Goal: Task Accomplishment & Management: Manage account settings

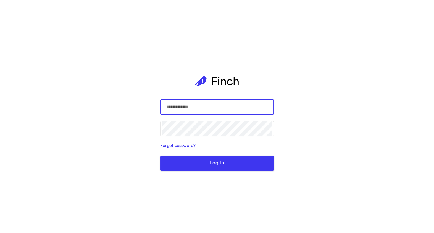
type input "*****"
type input "**********"
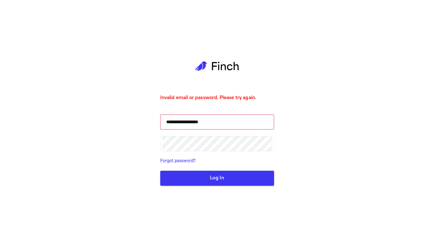
click at [180, 183] on button "Log In" at bounding box center [217, 177] width 114 height 15
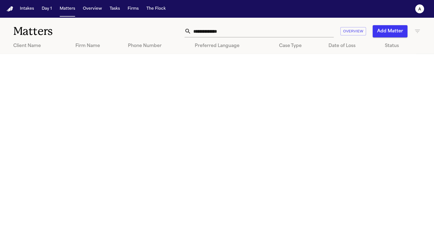
click at [87, 15] on nav "Intakes Day 1 Matters Overview Tasks Firms The Flock a" at bounding box center [217, 9] width 434 height 18
click at [88, 10] on button "Overview" at bounding box center [92, 9] width 23 height 10
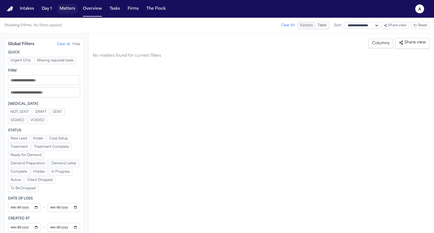
click at [68, 12] on button "Matters" at bounding box center [67, 9] width 20 height 10
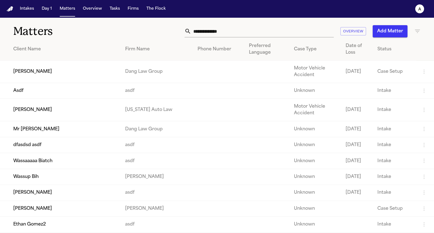
drag, startPoint x: 63, startPoint y: 75, endPoint x: 23, endPoint y: 97, distance: 45.5
click at [45, 123] on td "Mr Poopybutt" at bounding box center [60, 129] width 121 height 16
click at [75, 111] on td "[PERSON_NAME]" at bounding box center [60, 110] width 121 height 22
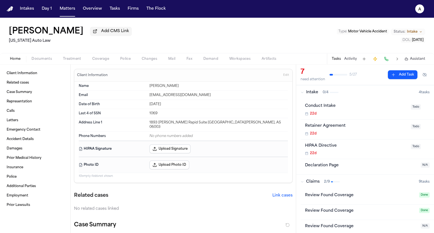
click at [263, 56] on button "Artifacts" at bounding box center [269, 59] width 26 height 7
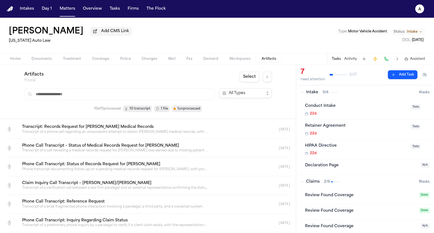
click at [169, 126] on link at bounding box center [141, 129] width 247 height 19
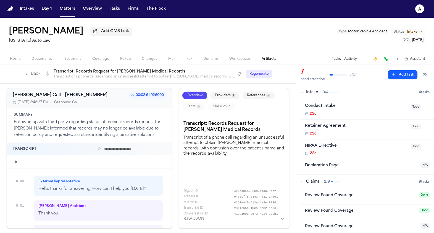
click at [25, 75] on icon "Back to artifacts list" at bounding box center [26, 74] width 4 height 4
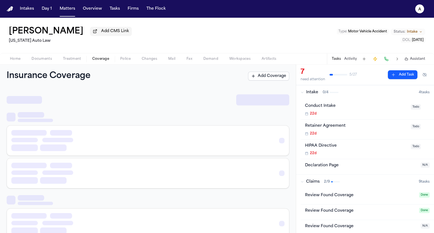
click at [102, 57] on button "Coverage" at bounding box center [101, 59] width 28 height 7
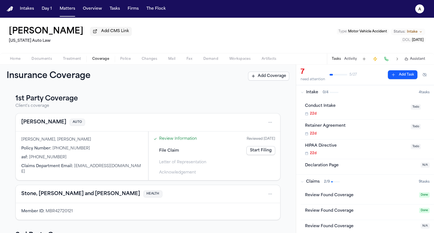
click at [170, 164] on span "Letter of Representation" at bounding box center [182, 162] width 47 height 6
click at [257, 146] on div "File Claim Start Filing" at bounding box center [214, 150] width 126 height 12
click at [257, 151] on link "Start Filing" at bounding box center [260, 150] width 29 height 9
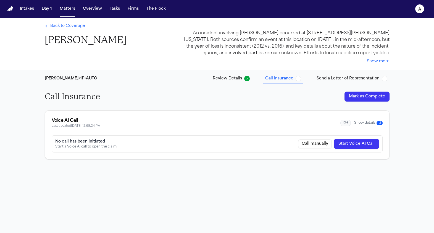
click at [356, 93] on button "Mark as Complete" at bounding box center [366, 96] width 45 height 10
click at [348, 79] on span "Send a Letter of Representation" at bounding box center [348, 79] width 63 height 6
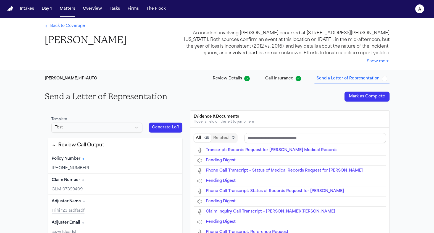
click at [155, 125] on button "Generate LoR" at bounding box center [166, 127] width 34 height 10
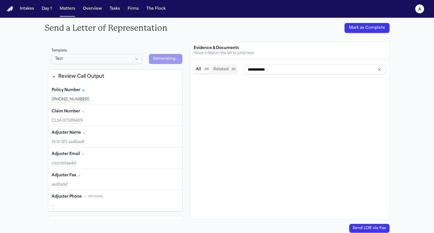
type input "**********"
click at [122, 65] on div "Template Test" at bounding box center [97, 56] width 98 height 22
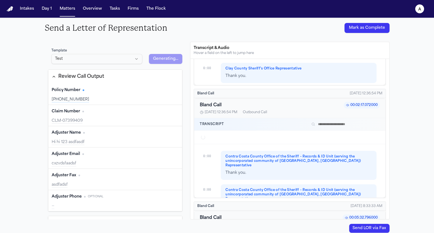
scroll to position [336, 0]
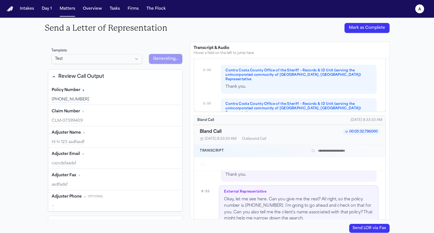
click at [125, 60] on html "Intakes Day 1 Matters Overview Tasks Firms The Flock a Back to Coverage Jill Wa…" at bounding box center [217, 116] width 434 height 233
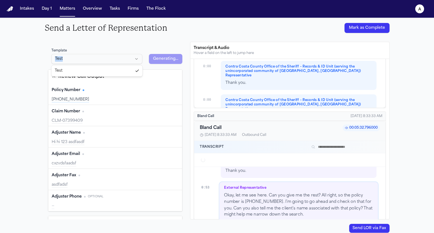
click at [125, 60] on html "Intakes Day 1 Matters Overview Tasks Firms The Flock a Back to Coverage Jill Wa…" at bounding box center [217, 116] width 434 height 233
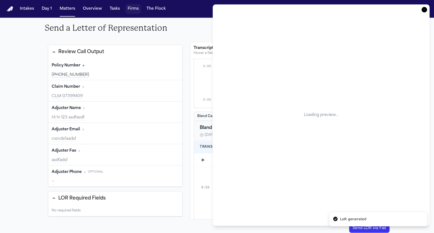
click at [137, 7] on button "Firms" at bounding box center [132, 9] width 15 height 10
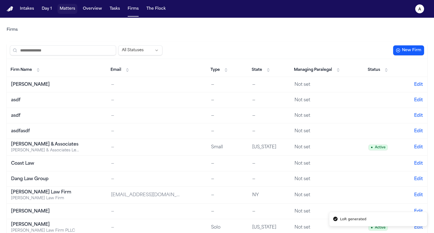
click at [60, 11] on button "Matters" at bounding box center [67, 9] width 20 height 10
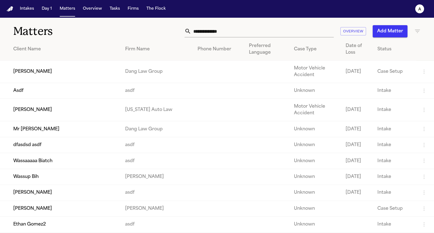
click at [93, 76] on td "[PERSON_NAME]" at bounding box center [60, 71] width 121 height 22
click at [46, 107] on td "Jill Warner" at bounding box center [60, 110] width 121 height 22
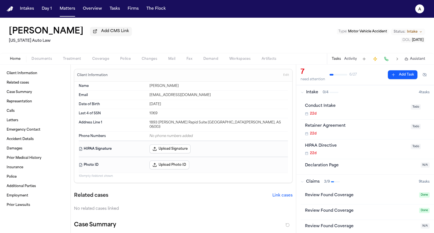
click at [94, 57] on button "Coverage" at bounding box center [101, 59] width 28 height 7
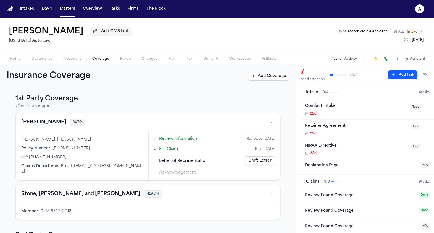
click at [270, 157] on div "Letter of Representation Draft Letter" at bounding box center [214, 160] width 126 height 12
click at [270, 162] on link "Draft Letter" at bounding box center [260, 160] width 30 height 9
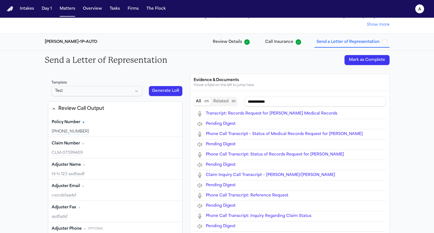
scroll to position [23, 0]
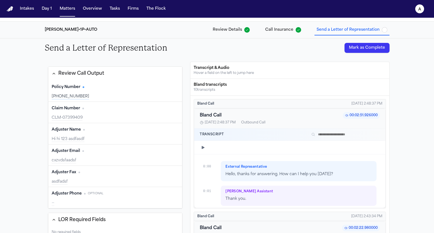
type input "**********"
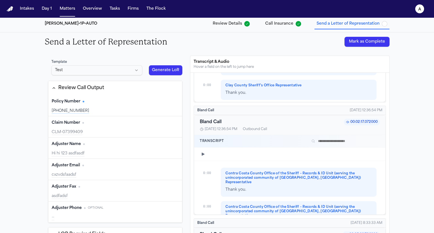
scroll to position [307, 0]
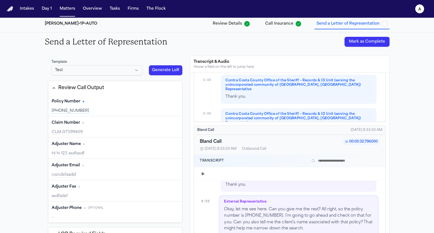
click at [170, 70] on button "Generate LoR" at bounding box center [166, 70] width 34 height 10
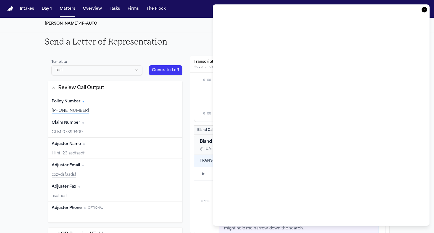
click at [169, 22] on div "Stevenson-Johnson • 1P • AUTO Review Details Call Insurance Send a Letter of Re…" at bounding box center [217, 23] width 354 height 17
click at [140, 16] on nav "Intakes Day 1 Matters Overview Tasks Firms The Flock a" at bounding box center [217, 9] width 434 height 18
click at [104, 13] on div "Intakes Day 1 Matters Overview Tasks Firms The Flock" at bounding box center [93, 9] width 150 height 10
click at [110, 11] on button "Tasks" at bounding box center [114, 9] width 15 height 10
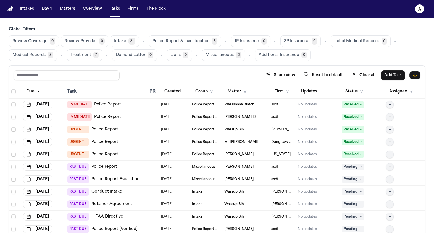
click at [74, 13] on button "Matters" at bounding box center [67, 9] width 20 height 10
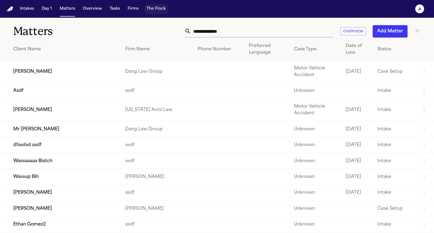
click at [163, 10] on button "The Flock" at bounding box center [156, 9] width 24 height 10
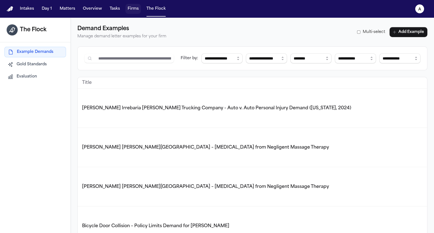
click at [131, 12] on button "Firms" at bounding box center [132, 9] width 15 height 10
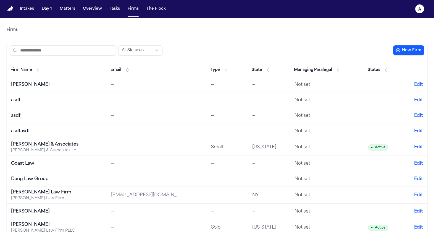
click at [67, 57] on div "All Statuses New Firm" at bounding box center [217, 50] width 421 height 17
click at [67, 53] on input "search" at bounding box center [63, 50] width 106 height 10
click at [45, 179] on div "Dang Law Group" at bounding box center [45, 178] width 69 height 7
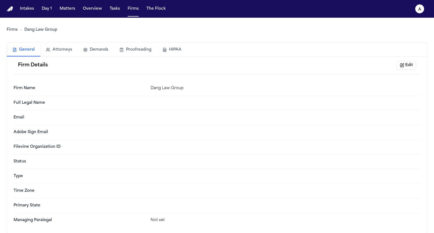
click at [123, 48] on button "Proofreading" at bounding box center [135, 50] width 43 height 12
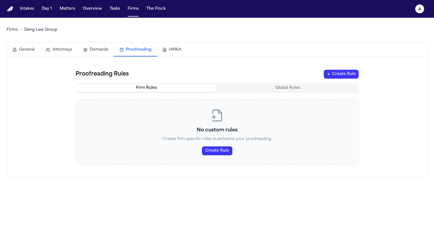
click at [94, 49] on button "Demands" at bounding box center [96, 50] width 36 height 12
click at [145, 51] on button "Proofreading" at bounding box center [135, 50] width 43 height 13
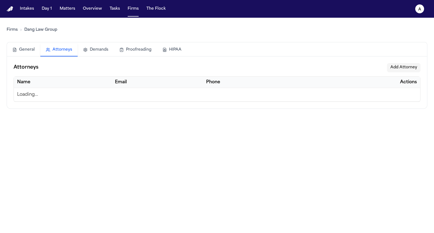
click at [41, 49] on button "Attorneys" at bounding box center [58, 50] width 37 height 13
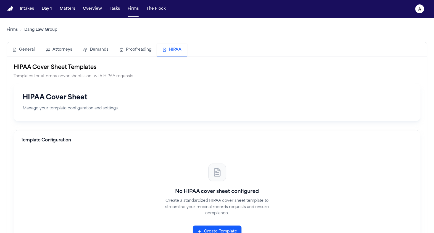
click at [176, 51] on button "HIPAA" at bounding box center [172, 50] width 30 height 13
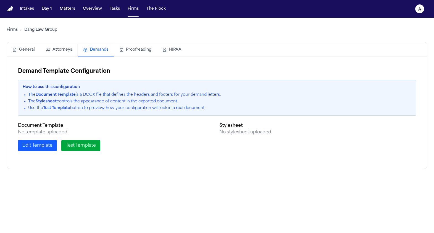
click at [89, 52] on button "Demands" at bounding box center [96, 50] width 36 height 13
click at [128, 56] on div "General Attorneys Demands Proofreading HIPAA" at bounding box center [217, 49] width 420 height 13
click at [128, 53] on button "Proofreading" at bounding box center [135, 50] width 43 height 12
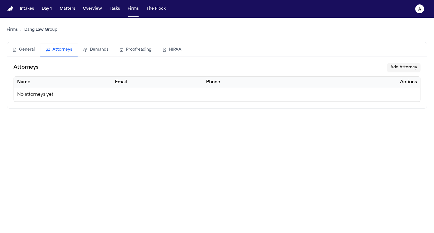
click at [48, 53] on button "Attorneys" at bounding box center [58, 50] width 37 height 13
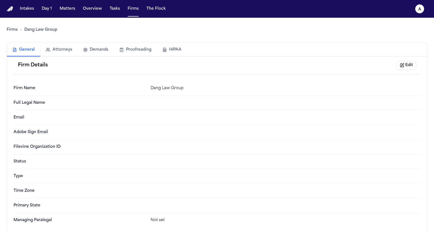
click at [16, 49] on button "General" at bounding box center [23, 50] width 33 height 13
click at [49, 16] on nav "Intakes Day 1 Matters Overview Tasks Firms The Flock a" at bounding box center [217, 9] width 434 height 18
click at [62, 9] on button "Matters" at bounding box center [67, 9] width 20 height 10
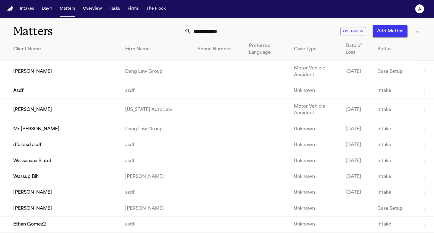
click at [76, 72] on td "Paul Maldonado" at bounding box center [60, 71] width 121 height 22
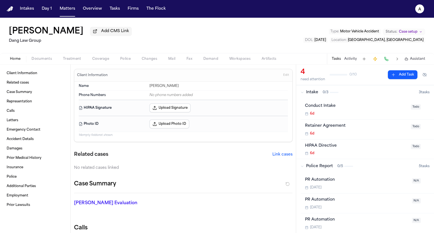
click at [99, 60] on span "Coverage" at bounding box center [100, 59] width 17 height 4
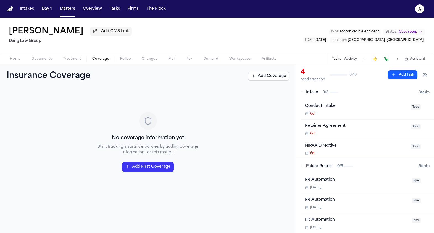
click at [135, 162] on div "No coverage information yet Start tracking insurance policies by adding coverag…" at bounding box center [148, 141] width 283 height 95
click at [136, 165] on button "Add First Coverage" at bounding box center [148, 167] width 52 height 10
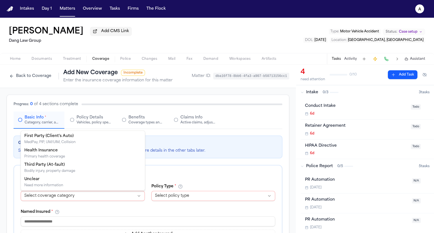
click at [123, 194] on html "**********" at bounding box center [217, 116] width 434 height 233
select select "**********"
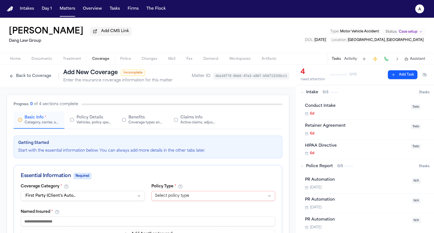
click at [193, 198] on html "Intakes Day 1 Matters Overview Tasks Firms The Flock a Paul Maldonado Add CMS L…" at bounding box center [217, 116] width 434 height 233
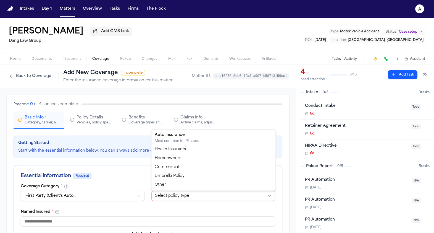
select select "****"
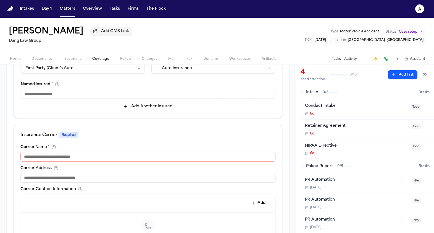
scroll to position [123, 0]
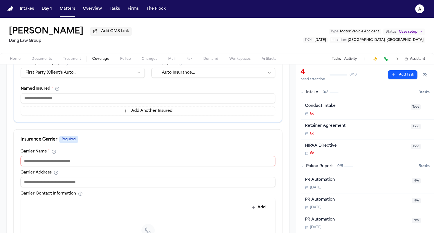
click at [181, 98] on input at bounding box center [148, 98] width 254 height 10
type input "*"
type input "********"
click at [151, 165] on input at bounding box center [147, 161] width 255 height 10
type input "**********"
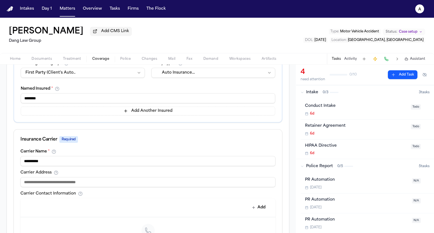
click at [158, 187] on input at bounding box center [147, 182] width 255 height 10
drag, startPoint x: 33, startPoint y: 183, endPoint x: 111, endPoint y: 182, distance: 77.9
click at [111, 182] on input at bounding box center [147, 182] width 255 height 10
type input "**********"
click at [159, 217] on div "Add" at bounding box center [147, 207] width 255 height 19
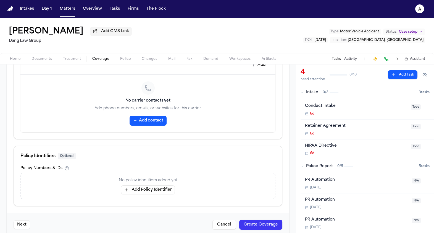
scroll to position [276, 0]
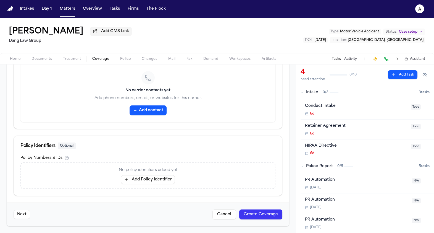
click at [248, 216] on button "Create Coverage" at bounding box center [260, 214] width 43 height 10
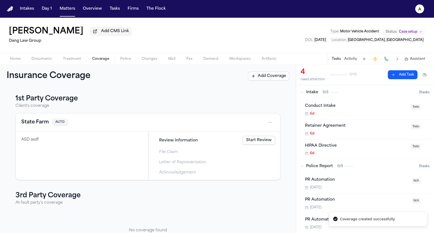
click at [247, 141] on link "Start Review" at bounding box center [259, 140] width 33 height 9
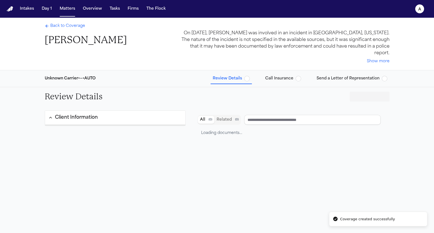
type input "**********"
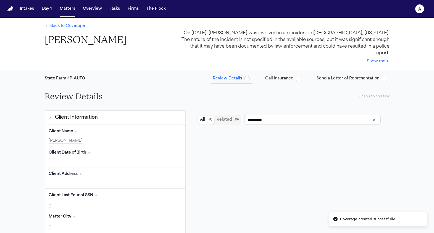
click at [331, 76] on span "Send a Letter of Representation" at bounding box center [348, 79] width 63 height 6
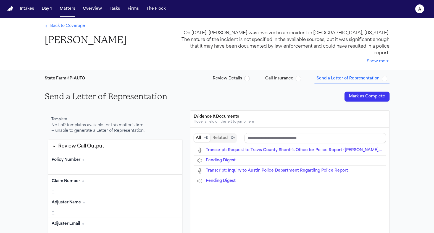
click at [108, 125] on div "No LoR templates available for this matter’s firm — unable to generate a Letter…" at bounding box center [98, 127] width 94 height 11
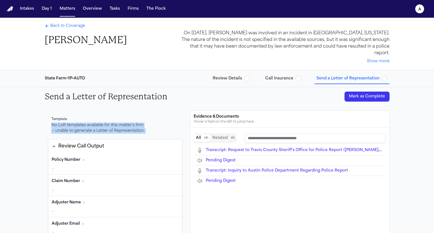
click at [108, 125] on div "No LoR templates available for this matter’s firm — unable to generate a Letter…" at bounding box center [98, 127] width 94 height 11
click at [131, 139] on button "Review Call Output" at bounding box center [115, 146] width 134 height 14
click at [129, 122] on div "No LoR templates available for this matter’s firm — unable to generate a Letter…" at bounding box center [98, 127] width 94 height 11
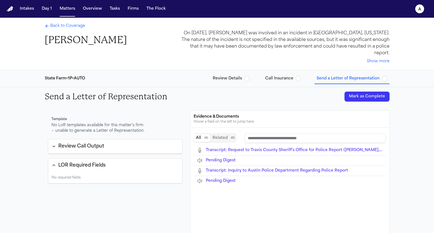
click at [125, 139] on button "Review Call Output" at bounding box center [115, 146] width 134 height 14
click at [135, 9] on button "Firms" at bounding box center [132, 9] width 15 height 10
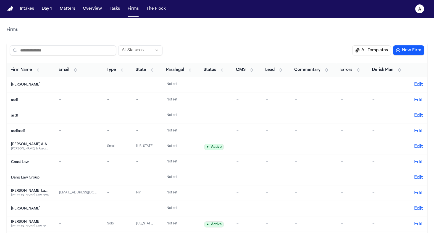
click at [370, 54] on button "All Templates" at bounding box center [371, 50] width 39 height 10
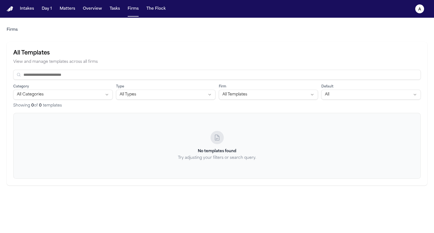
click at [115, 72] on input at bounding box center [216, 75] width 407 height 10
click at [116, 78] on input at bounding box center [216, 75] width 407 height 10
click at [213, 131] on div "No templates found Try adjusting your filters or search query." at bounding box center [216, 146] width 407 height 66
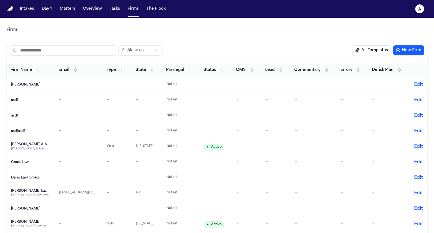
click at [51, 178] on td "Dang Law Group" at bounding box center [31, 177] width 48 height 15
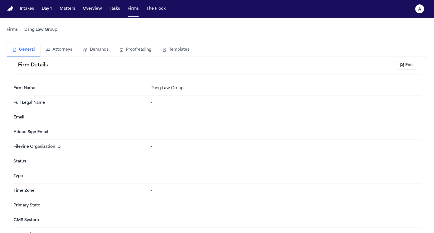
click at [66, 51] on button "Attorneys" at bounding box center [58, 50] width 37 height 12
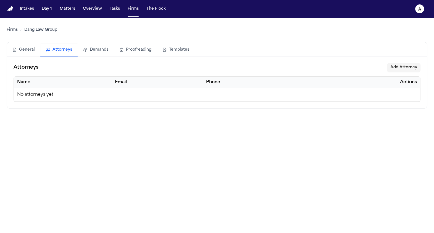
click at [98, 51] on button "Demands" at bounding box center [96, 50] width 36 height 12
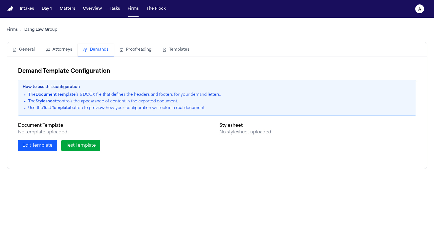
click at [155, 53] on button "Proofreading" at bounding box center [135, 50] width 43 height 12
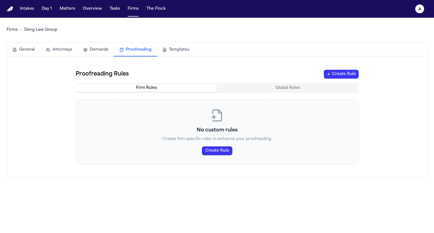
click at [176, 52] on button "Templates" at bounding box center [176, 50] width 38 height 12
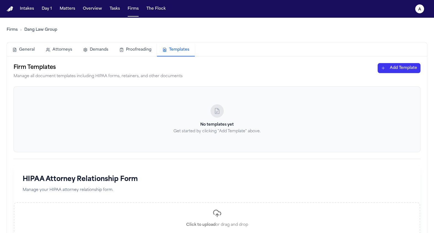
click at [219, 115] on div at bounding box center [216, 110] width 13 height 13
click at [395, 69] on html "Intakes Day 1 Matters Overview Tasks Firms The Flock a Firms Dang Law Group Gen…" at bounding box center [217, 116] width 434 height 233
click at [386, 107] on div "Other Document" at bounding box center [389, 106] width 59 height 9
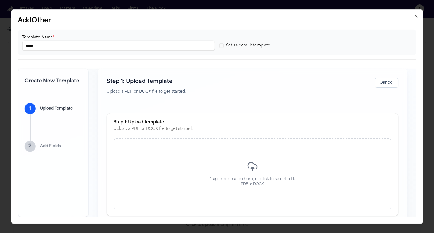
click at [250, 165] on icon at bounding box center [252, 165] width 11 height 11
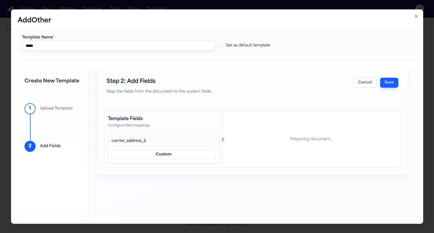
click at [189, 48] on input "*****" at bounding box center [118, 46] width 193 height 10
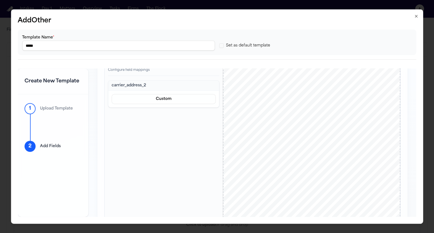
scroll to position [50, 0]
click at [256, 162] on div "D ANG L AW G ROUP , PLLC A TTORNEYS AND C OUNSELORS A T L AW 11442 N. Interstat…" at bounding box center [311, 181] width 177 height 230
click at [256, 164] on span "8339051749" at bounding box center [255, 164] width 14 height 3
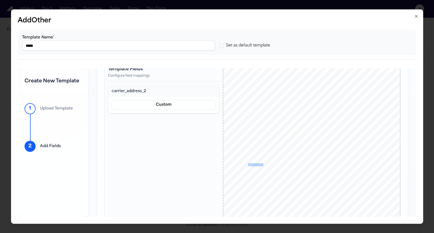
click at [256, 164] on span "8339051749" at bounding box center [255, 164] width 14 height 3
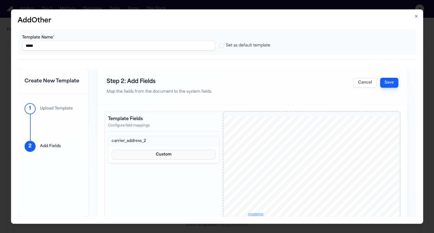
click at [146, 156] on button "Custom" at bounding box center [163, 154] width 104 height 10
click at [158, 155] on button "Custom" at bounding box center [163, 154] width 104 height 10
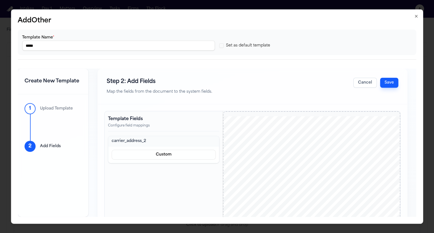
click at [124, 48] on input "*****" at bounding box center [118, 46] width 193 height 10
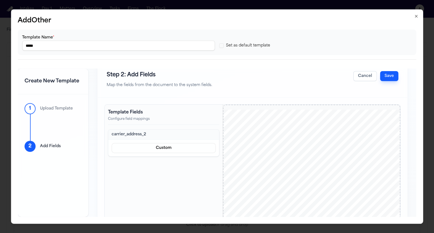
click at [361, 76] on button "Cancel" at bounding box center [364, 76] width 23 height 10
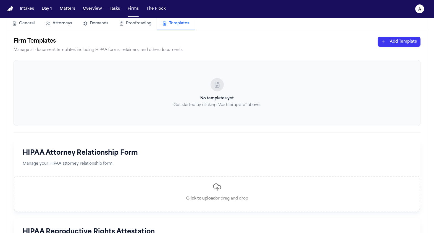
scroll to position [0, 0]
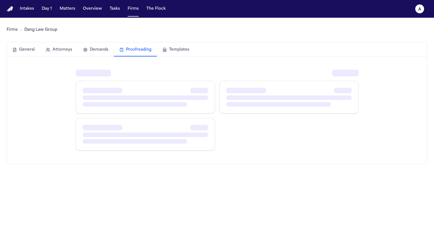
click at [148, 52] on button "Proofreading" at bounding box center [135, 50] width 43 height 13
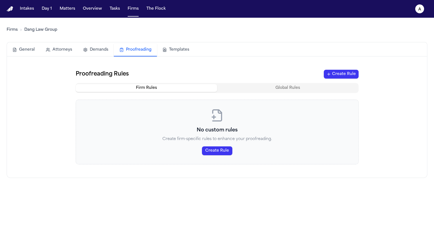
click at [21, 50] on button "General" at bounding box center [23, 50] width 33 height 12
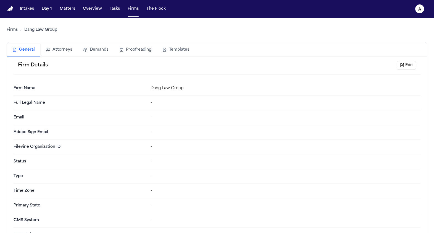
click at [46, 30] on link "Dang Law Group" at bounding box center [40, 30] width 33 height 6
click at [28, 9] on button "Intakes" at bounding box center [27, 9] width 19 height 10
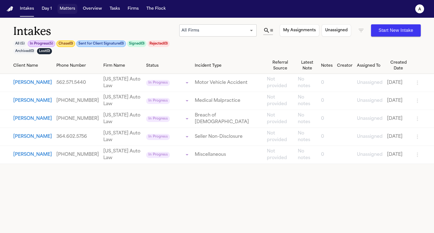
click at [63, 8] on button "Matters" at bounding box center [67, 9] width 20 height 10
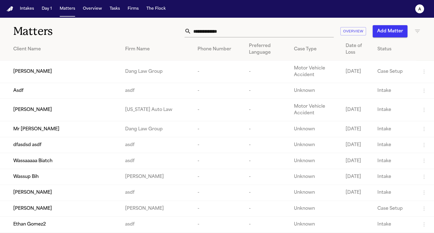
click at [60, 68] on div "[PERSON_NAME]" at bounding box center [64, 71] width 103 height 7
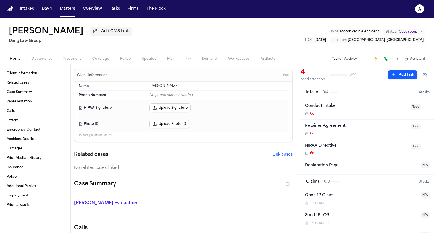
click at [200, 58] on button "Demand" at bounding box center [210, 59] width 26 height 7
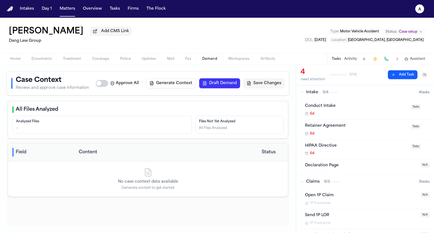
click at [91, 58] on button "Coverage" at bounding box center [101, 59] width 28 height 7
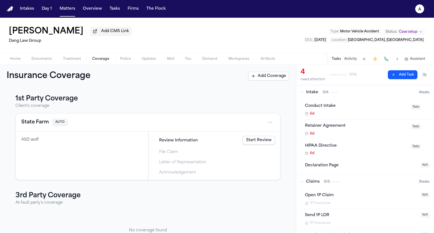
click at [258, 141] on link "Start Review" at bounding box center [259, 140] width 33 height 9
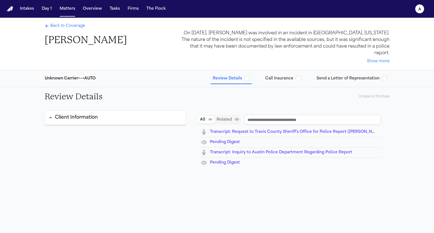
type input "**********"
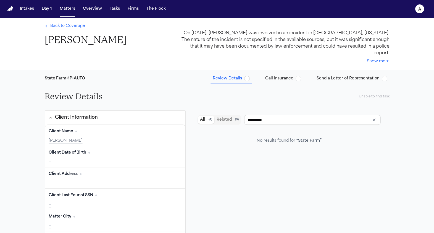
click at [333, 76] on span "Send a Letter of Representation" at bounding box center [348, 79] width 63 height 6
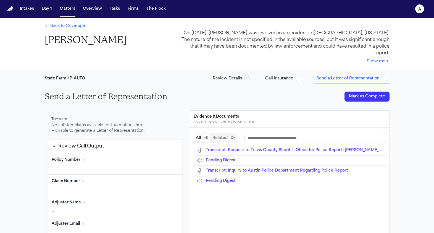
click at [72, 24] on span "Back to Coverage" at bounding box center [67, 26] width 35 height 6
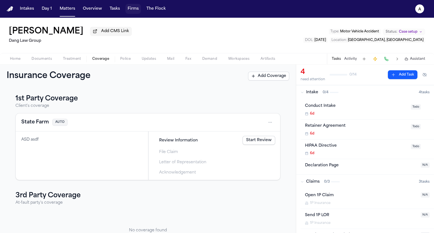
click at [136, 13] on button "Firms" at bounding box center [132, 9] width 15 height 10
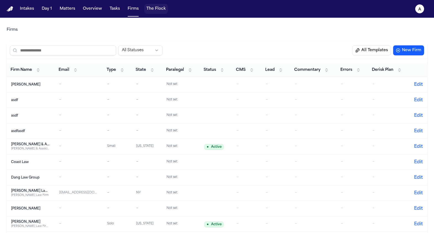
click at [151, 7] on button "The Flock" at bounding box center [156, 9] width 24 height 10
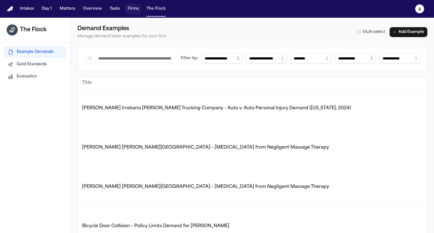
click at [135, 12] on button "Firms" at bounding box center [132, 9] width 15 height 10
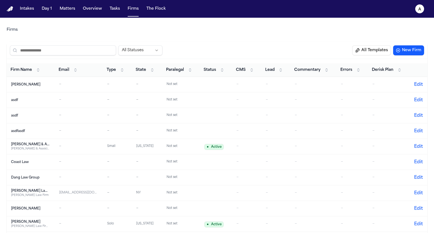
click at [68, 172] on td "—" at bounding box center [79, 177] width 48 height 15
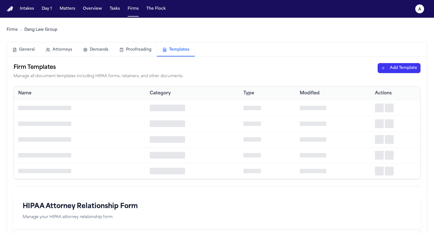
click at [175, 54] on button "Templates" at bounding box center [176, 50] width 38 height 13
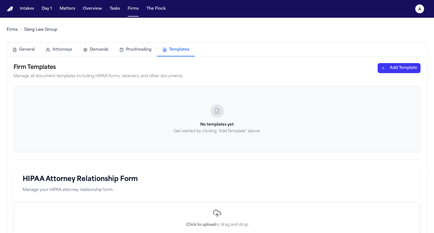
click at [405, 72] on html "Intakes Day 1 Matters Overview Tasks Firms The Flock a Firms Dang Law Group Gen…" at bounding box center [217, 116] width 434 height 233
click at [373, 104] on div "Other Document" at bounding box center [389, 106] width 59 height 9
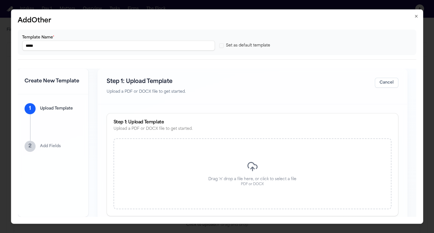
click at [254, 166] on icon at bounding box center [252, 165] width 11 height 11
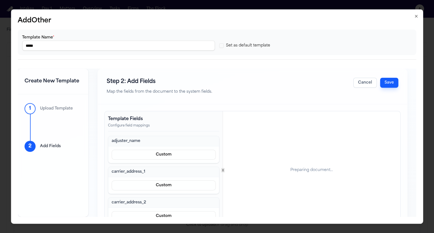
click at [76, 42] on input "*****" at bounding box center [118, 46] width 193 height 10
type input "******"
click at [383, 87] on button "Save" at bounding box center [389, 83] width 18 height 10
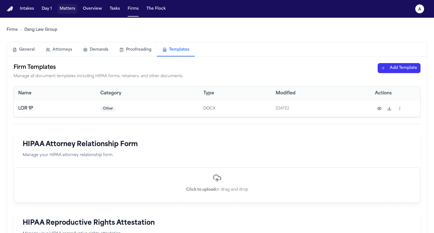
click at [72, 9] on button "Matters" at bounding box center [67, 9] width 20 height 10
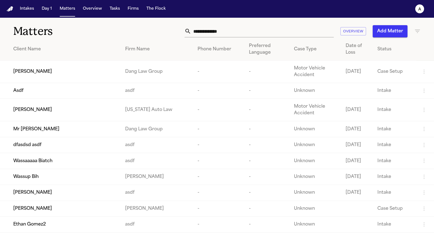
click at [64, 73] on div "[PERSON_NAME]" at bounding box center [64, 71] width 103 height 7
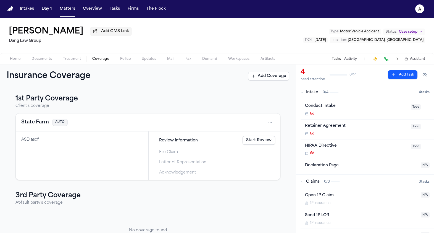
click at [98, 61] on span "Coverage" at bounding box center [100, 59] width 17 height 4
click at [257, 144] on link "Start Review" at bounding box center [259, 140] width 33 height 9
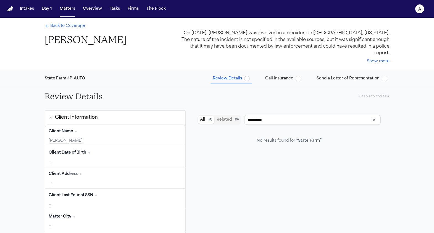
click at [339, 76] on span "Send a Letter of Representation" at bounding box center [348, 79] width 63 height 6
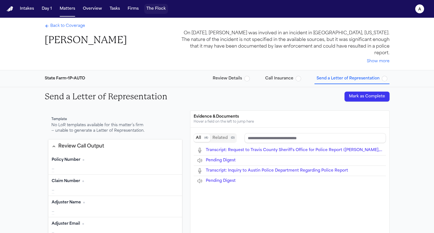
click at [156, 11] on button "The Flock" at bounding box center [156, 9] width 24 height 10
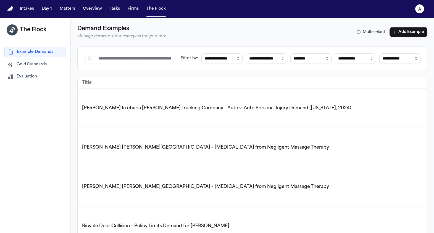
click at [120, 18] on div "**********" at bounding box center [252, 134] width 363 height 233
click at [127, 13] on button "Firms" at bounding box center [132, 9] width 15 height 10
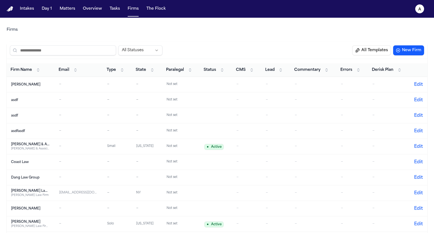
click at [42, 181] on td "Dang Law Group" at bounding box center [31, 177] width 48 height 15
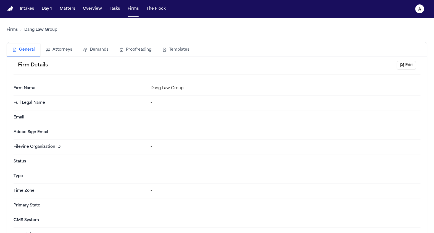
click at [179, 51] on button "Templates" at bounding box center [176, 50] width 38 height 12
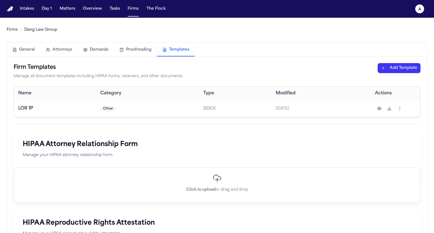
click at [399, 107] on html "Intakes Day 1 Matters Overview Tasks Firms The Flock a Firms Dang Law Group Gen…" at bounding box center [217, 116] width 434 height 233
click at [299, 154] on html "Intakes Day 1 Matters Overview Tasks Firms The Flock a Firms Dang Law Group Gen…" at bounding box center [217, 116] width 434 height 233
click at [127, 15] on nav "Intakes Day 1 Matters Overview Tasks Firms The Flock a" at bounding box center [217, 9] width 434 height 18
click at [69, 15] on nav "Intakes Day 1 Matters Overview Tasks Firms The Flock a" at bounding box center [217, 9] width 434 height 18
click at [67, 10] on button "Matters" at bounding box center [67, 9] width 20 height 10
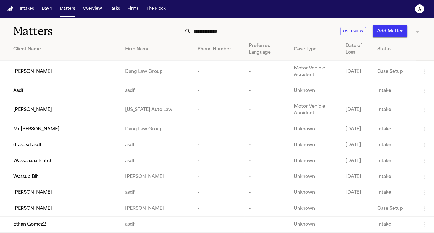
click at [48, 71] on span "[PERSON_NAME]" at bounding box center [32, 71] width 39 height 7
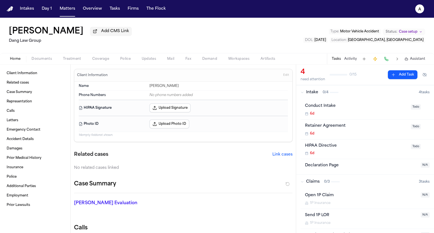
click at [100, 61] on span "Coverage" at bounding box center [100, 59] width 17 height 4
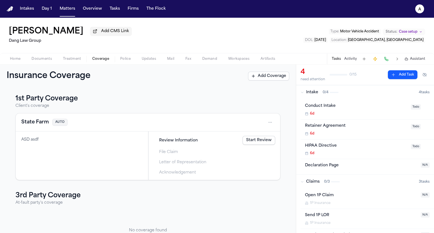
click at [188, 138] on span "Review Information" at bounding box center [178, 140] width 39 height 6
click at [259, 138] on link "Start Review" at bounding box center [259, 140] width 33 height 9
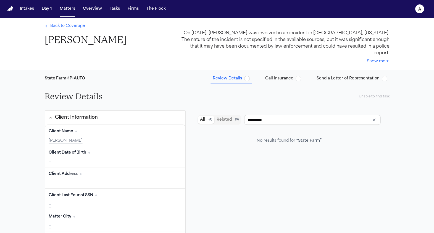
click at [334, 76] on span "Send a Letter of Representation" at bounding box center [348, 79] width 63 height 6
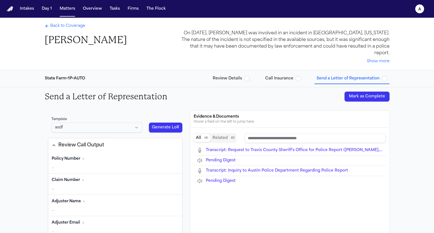
click at [164, 122] on button "Generate LoR" at bounding box center [166, 127] width 34 height 10
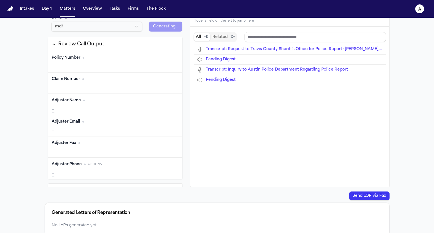
scroll to position [90, 0]
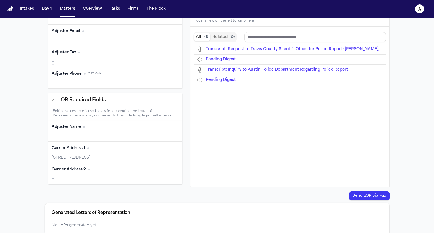
type input "**********"
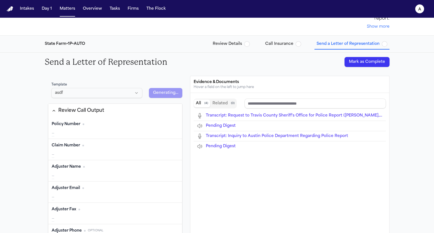
scroll to position [0, 0]
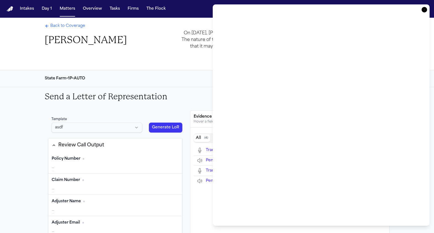
click at [425, 10] on icon "button" at bounding box center [425, 10] width 6 height 6
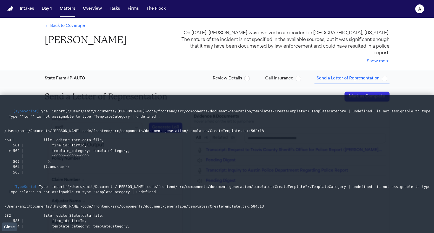
click at [10, 226] on span "Close" at bounding box center [9, 226] width 11 height 4
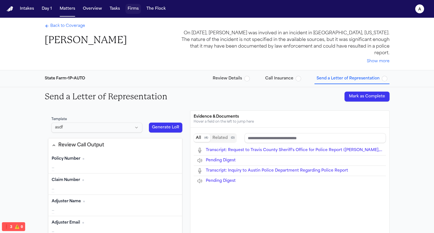
click at [130, 10] on button "Firms" at bounding box center [132, 9] width 15 height 10
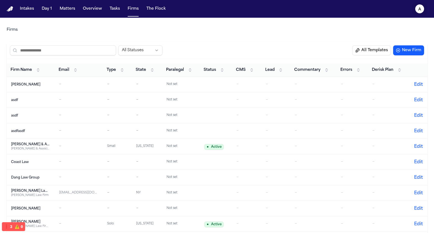
click at [423, 9] on icon "a" at bounding box center [419, 8] width 9 height 9
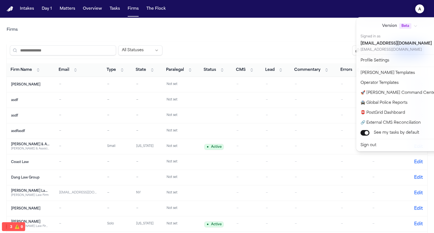
click at [287, 23] on div "Intakes Day 1 Matters Overview Tasks Firms The Flock a Firms All Statuses All T…" at bounding box center [217, 116] width 434 height 233
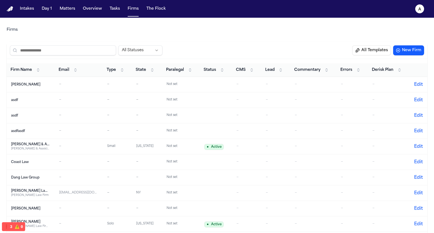
click at [411, 12] on nav "Intakes Day 1 Matters Overview Tasks Firms The Flock a" at bounding box center [217, 9] width 434 height 18
click at [32, 178] on div "Dang Law Group" at bounding box center [30, 177] width 39 height 4
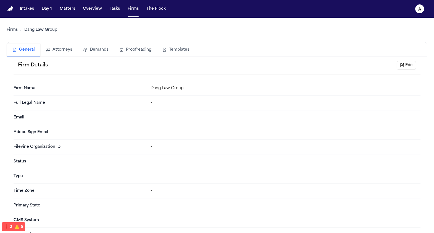
click at [163, 46] on button "Templates" at bounding box center [176, 50] width 38 height 12
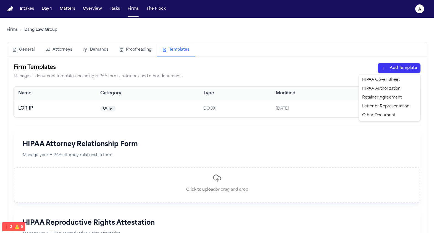
click at [386, 66] on html "Intakes Day 1 Matters Overview Tasks Firms The Flock a Firms Dang Law Group Gen…" at bounding box center [217, 116] width 434 height 233
click at [376, 108] on div "Letter of Representation" at bounding box center [389, 106] width 59 height 9
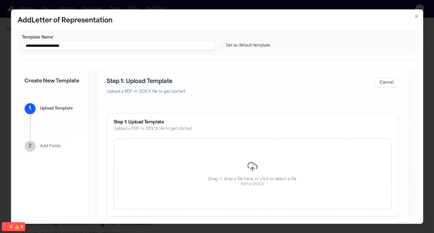
click at [236, 169] on div "Drag 'n' drop a file here, or click to select a file PDF or DOCX" at bounding box center [252, 173] width 278 height 71
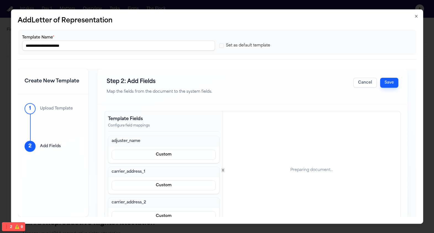
click at [391, 89] on div "Step 2: Add Fields Map the fields from the document to the system fields. Cance…" at bounding box center [252, 86] width 309 height 35
click at [392, 83] on button "Save" at bounding box center [389, 83] width 18 height 10
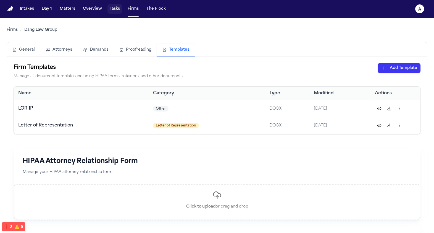
click at [115, 14] on nav "Intakes Day 1 Matters Overview Tasks Firms The Flock a" at bounding box center [217, 9] width 434 height 18
click at [62, 11] on button "Matters" at bounding box center [67, 9] width 20 height 10
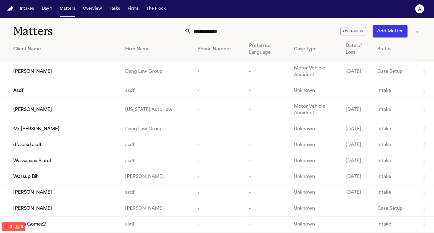
click at [35, 73] on span "Paul Maldonado" at bounding box center [32, 71] width 39 height 7
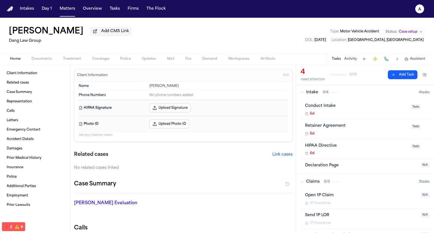
click at [104, 60] on span "Coverage" at bounding box center [100, 59] width 17 height 4
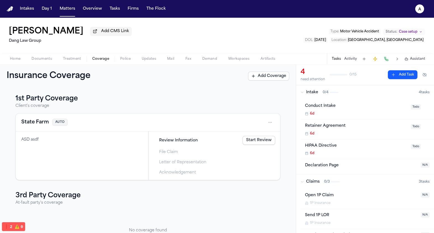
click at [258, 142] on link "Start Review" at bounding box center [259, 140] width 33 height 9
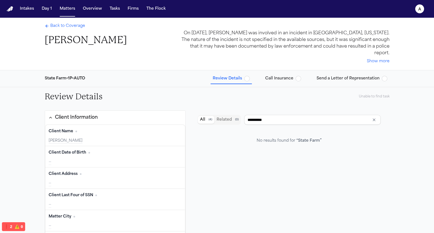
click at [328, 76] on span "Send a Letter of Representation" at bounding box center [348, 79] width 63 height 6
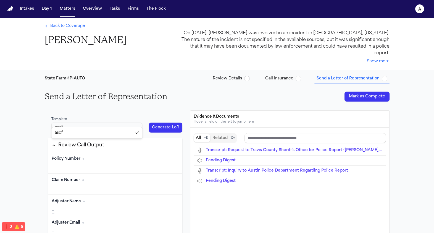
click at [94, 123] on html "Intakes Day 1 Matters Overview Tasks Firms The Flock a Back to Coverage Paul Ma…" at bounding box center [217, 116] width 434 height 233
click at [111, 117] on html "Intakes Day 1 Matters Overview Tasks Firms The Flock a Back to Coverage Paul Ma…" at bounding box center [217, 116] width 434 height 233
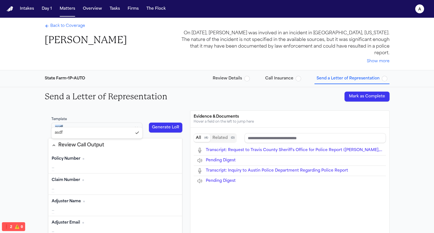
click at [111, 117] on html "Intakes Day 1 Matters Overview Tasks Firms The Flock a Back to Coverage Paul Ma…" at bounding box center [217, 116] width 434 height 233
click at [112, 119] on html "Intakes Day 1 Matters Overview Tasks Firms The Flock a Back to Coverage Paul Ma…" at bounding box center [217, 116] width 434 height 233
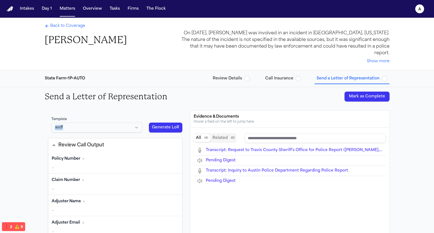
click at [112, 119] on html "Intakes Day 1 Matters Overview Tasks Firms The Flock a Back to Coverage Paul Ma…" at bounding box center [217, 116] width 434 height 233
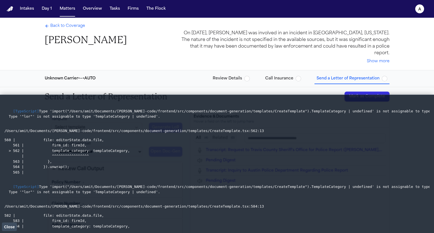
click at [9, 228] on span "Close" at bounding box center [9, 226] width 11 height 4
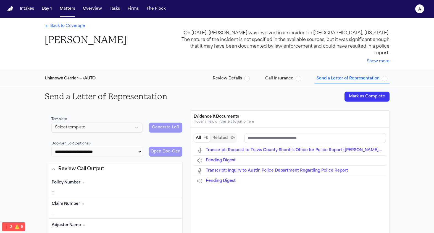
click at [91, 76] on div "Unknown Carrier • — • AUTO Review Details Call Insurance Send a Letter of Repre…" at bounding box center [217, 78] width 354 height 17
click at [96, 120] on html "**********" at bounding box center [217, 116] width 434 height 233
click at [98, 147] on select "**********" at bounding box center [96, 151] width 91 height 9
click at [119, 150] on select "**********" at bounding box center [96, 151] width 91 height 9
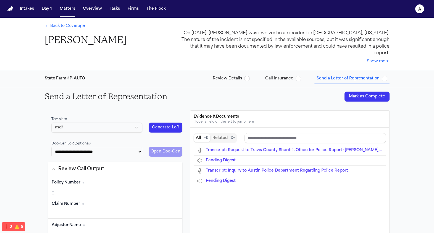
select select "**********"
click at [51, 147] on select "**********" at bounding box center [96, 151] width 91 height 9
click at [122, 122] on html "**********" at bounding box center [217, 116] width 434 height 233
click at [51, 116] on html "**********" at bounding box center [217, 116] width 434 height 233
click at [80, 147] on select "**********" at bounding box center [96, 151] width 91 height 9
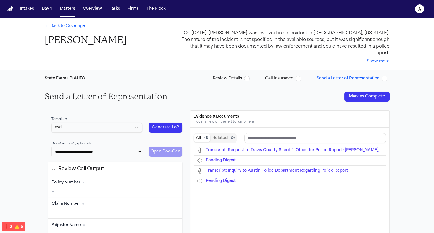
select select "**********"
click at [51, 147] on select "**********" at bounding box center [96, 151] width 91 height 9
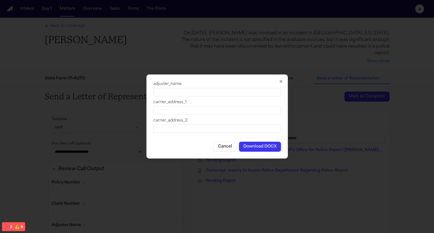
click at [281, 82] on icon "button" at bounding box center [281, 81] width 4 height 4
select select
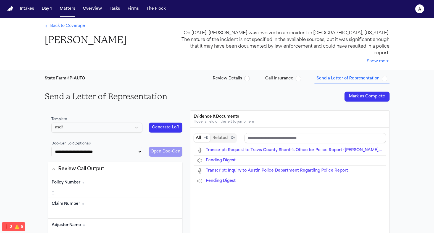
click at [126, 123] on html "**********" at bounding box center [217, 116] width 434 height 233
click at [126, 110] on html "**********" at bounding box center [217, 116] width 434 height 233
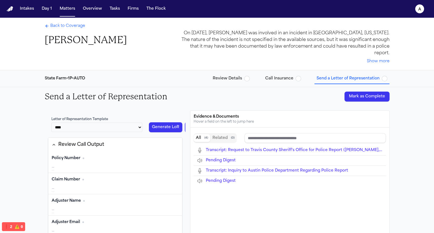
click at [93, 122] on select "**********" at bounding box center [96, 126] width 91 height 9
click at [51, 122] on select "**********" at bounding box center [96, 126] width 91 height 9
select select "**********"
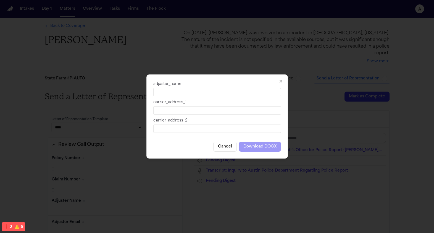
click at [280, 81] on icon "button" at bounding box center [281, 81] width 4 height 4
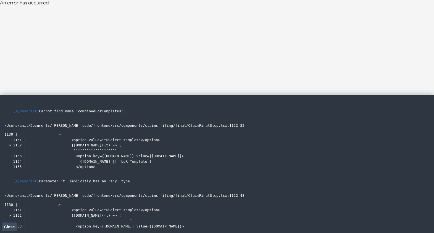
click at [7, 226] on span "Close" at bounding box center [9, 226] width 11 height 4
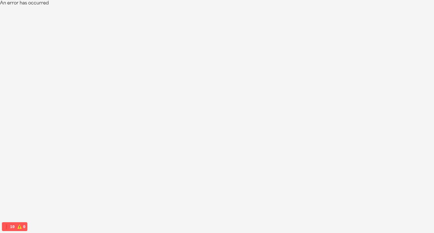
click at [9, 226] on span "❗️ 10" at bounding box center [9, 226] width 11 height 4
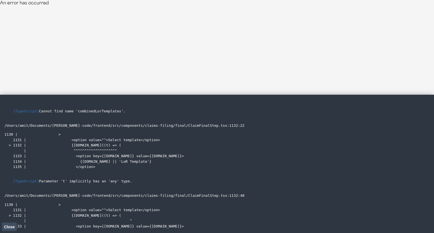
click at [77, 156] on code "1130 | > 1131 | <option value="">Select template</option> > 1132 | {[DOMAIN_NAM…" at bounding box center [94, 150] width 180 height 36
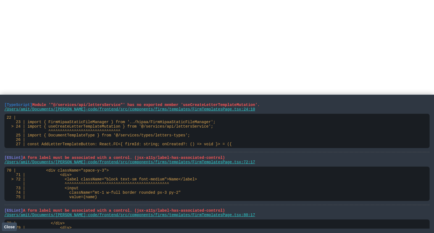
click at [109, 106] on span "Module '"@/services/api/lettersService"' has no exported member 'useCreateLette…" at bounding box center [145, 104] width 227 height 4
click at [5, 103] on span "[TypeScript]" at bounding box center [18, 104] width 28 height 4
drag, startPoint x: 5, startPoint y: 103, endPoint x: 161, endPoint y: 122, distance: 157.5
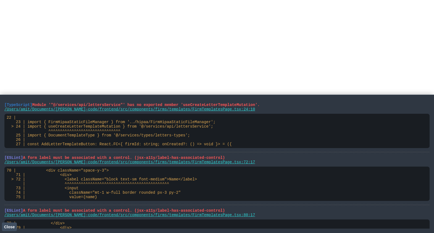
click at [161, 123] on li "[TypeScript] Module '"@/services/api/lettersService"' has no exported member 'u…" at bounding box center [216, 125] width 425 height 53
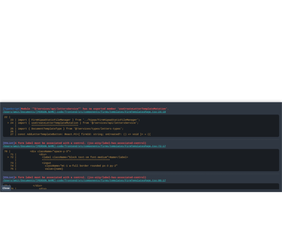
scroll to position [95, 0]
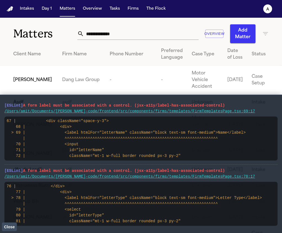
click at [8, 223] on button "Close" at bounding box center [9, 226] width 15 height 8
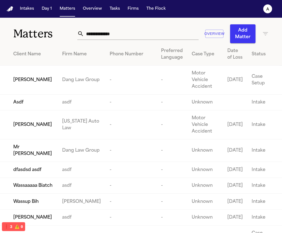
click at [122, 8] on div "Intakes Day 1 Matters Overview Tasks Firms The Flock" at bounding box center [93, 9] width 150 height 10
click at [129, 7] on button "Firms" at bounding box center [132, 9] width 15 height 10
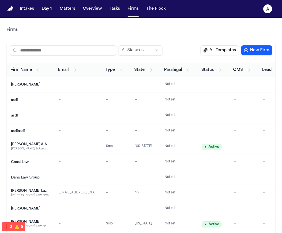
click at [30, 178] on div "Dang Law Group" at bounding box center [30, 177] width 39 height 4
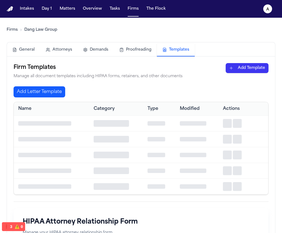
click at [185, 49] on button "Templates" at bounding box center [176, 50] width 38 height 13
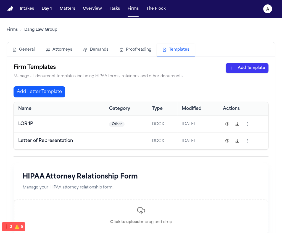
click at [52, 91] on button "Add Letter Template" at bounding box center [40, 91] width 52 height 11
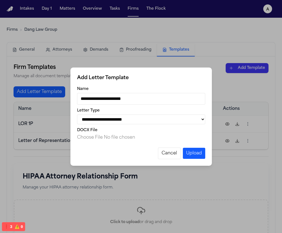
click at [141, 96] on input "**********" at bounding box center [141, 99] width 128 height 12
click at [172, 61] on div "**********" at bounding box center [141, 116] width 282 height 233
click at [171, 158] on button "Cancel" at bounding box center [169, 153] width 23 height 12
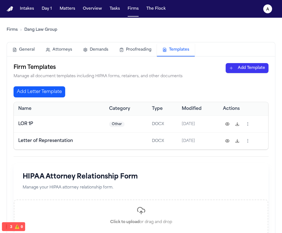
click at [53, 93] on button "Add Letter Template" at bounding box center [40, 91] width 52 height 11
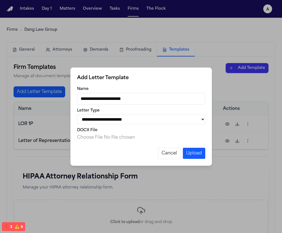
click at [125, 94] on input "**********" at bounding box center [141, 99] width 128 height 12
click at [186, 124] on select "**********" at bounding box center [141, 119] width 128 height 10
select select "**********"
click at [77, 114] on select "**********" at bounding box center [141, 119] width 128 height 10
click at [123, 139] on input "DOCX File" at bounding box center [141, 137] width 128 height 7
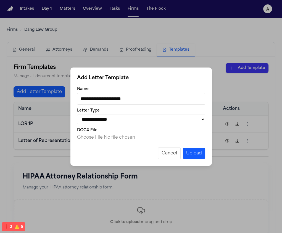
type input "**********"
click at [196, 153] on button "Upload" at bounding box center [194, 153] width 22 height 11
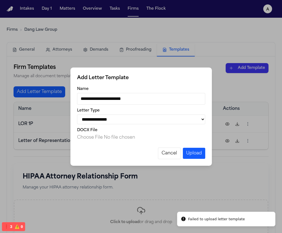
click at [199, 156] on button "Upload" at bounding box center [194, 153] width 22 height 11
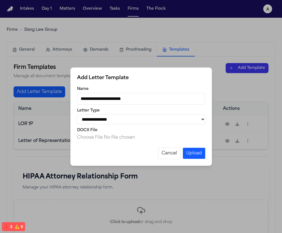
click at [196, 154] on button "Upload" at bounding box center [194, 153] width 22 height 11
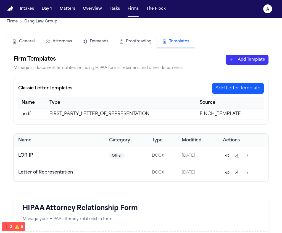
scroll to position [12, 0]
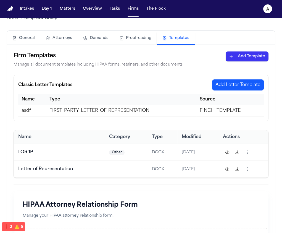
click at [230, 88] on button "Add Letter Template" at bounding box center [238, 84] width 52 height 11
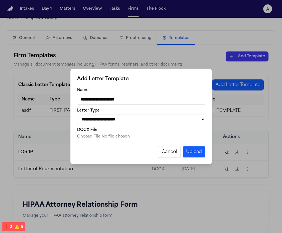
click at [135, 96] on input "**********" at bounding box center [141, 99] width 128 height 10
click at [134, 120] on select "**********" at bounding box center [141, 118] width 128 height 9
select select "**********"
click at [77, 114] on select "**********" at bounding box center [141, 118] width 128 height 9
click at [112, 136] on input "DOCX File" at bounding box center [141, 137] width 128 height 6
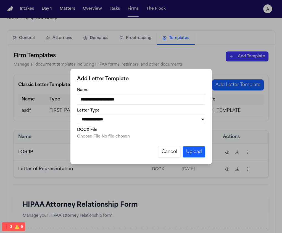
type input "**********"
click at [195, 153] on button "Upload" at bounding box center [194, 151] width 22 height 11
select select "**********"
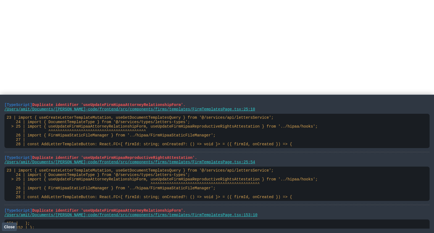
click at [14, 225] on span "Close" at bounding box center [9, 226] width 11 height 4
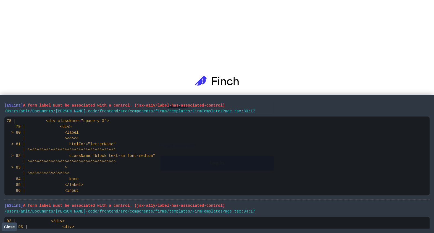
click at [11, 227] on span "Close" at bounding box center [9, 226] width 11 height 4
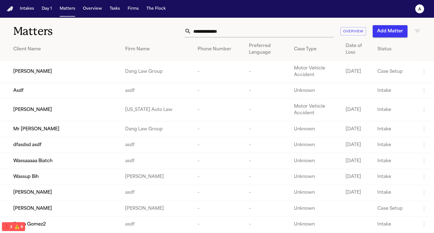
click at [200, 104] on td "-" at bounding box center [218, 110] width 51 height 22
click at [101, 63] on td "Paul Maldonado" at bounding box center [60, 71] width 121 height 22
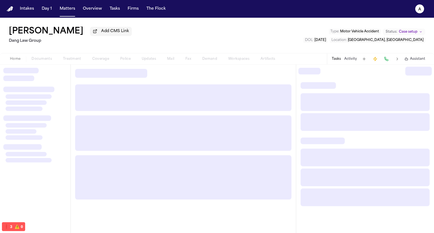
click at [104, 60] on div "Home Documents Treatment Coverage Police Updates Mail Fax Demand Workspaces Art…" at bounding box center [142, 59] width 277 height 7
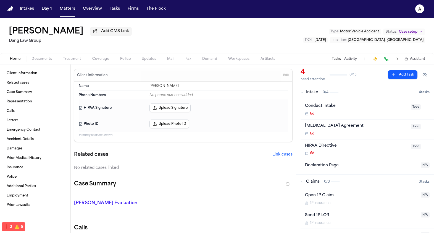
click at [104, 60] on span "Coverage" at bounding box center [100, 59] width 17 height 4
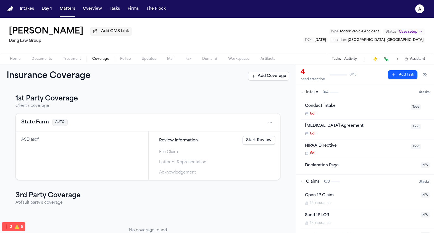
click at [169, 164] on span "Letter of Representation" at bounding box center [182, 162] width 47 height 6
click at [263, 142] on link "Start Review" at bounding box center [259, 140] width 33 height 9
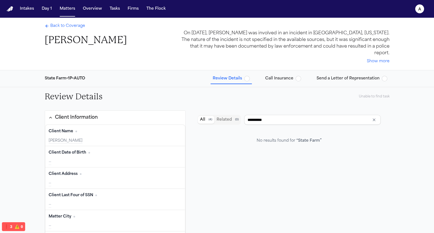
click at [359, 76] on span "Send a Letter of Representation" at bounding box center [348, 79] width 63 height 6
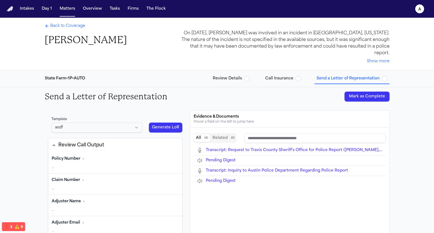
click at [152, 122] on button "Generate LoR" at bounding box center [166, 127] width 34 height 10
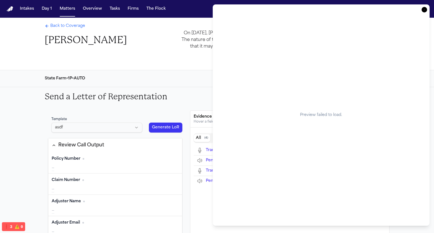
click at [173, 74] on div "State Farm • 1P • AUTO Review Details Call Insurance Send a Letter of Represent…" at bounding box center [217, 78] width 354 height 17
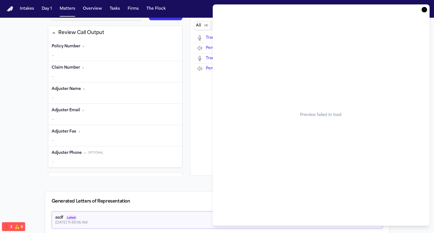
click at [427, 10] on icon "button" at bounding box center [425, 10] width 6 height 6
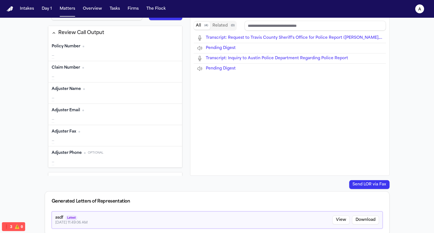
click at [339, 215] on button "View" at bounding box center [340, 219] width 17 height 9
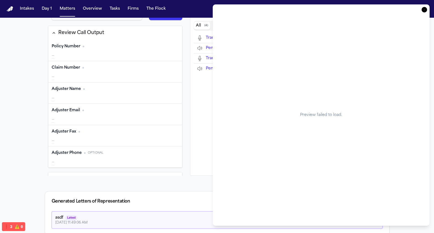
click at [191, 162] on div "All ( 4 ) Related ( 0 ) Transcript: Request to Travis County Sheriff's Office f…" at bounding box center [289, 95] width 199 height 160
click at [425, 9] on icon "button" at bounding box center [425, 10] width 6 height 6
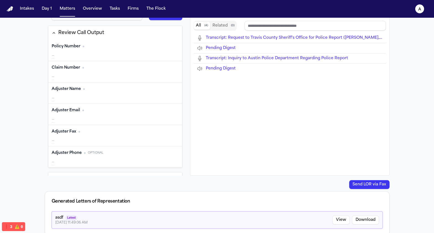
click at [363, 215] on button "Download" at bounding box center [365, 219] width 27 height 9
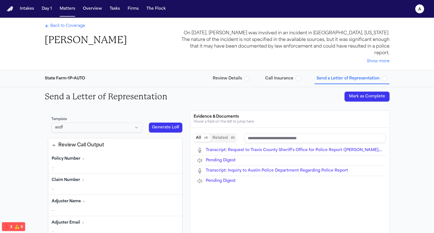
click at [110, 123] on html "Intakes Day 1 Matters Overview Tasks Firms The Flock a Back to Coverage Paul Ma…" at bounding box center [217, 116] width 434 height 233
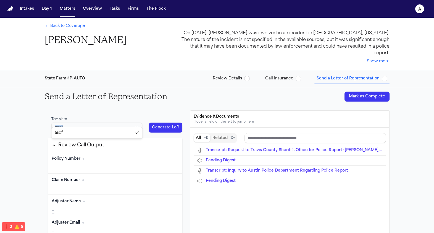
click at [110, 123] on html "Intakes Day 1 Matters Overview Tasks Firms The Flock a Back to Coverage Paul Ma…" at bounding box center [217, 116] width 434 height 233
click at [156, 123] on button "Generate LoR" at bounding box center [166, 127] width 34 height 10
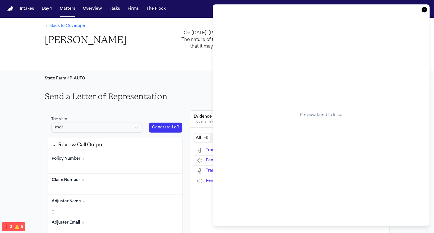
click at [311, 106] on div "Preview failed to load." at bounding box center [321, 114] width 203 height 207
click at [423, 10] on icon "button" at bounding box center [425, 10] width 6 height 6
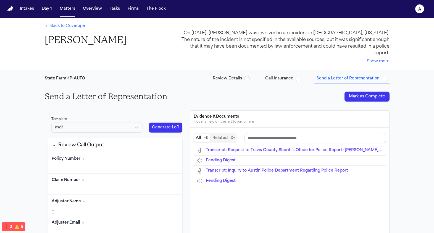
click at [168, 122] on button "Generate LoR" at bounding box center [166, 127] width 34 height 10
click at [160, 122] on button "Generate LoR" at bounding box center [166, 127] width 34 height 10
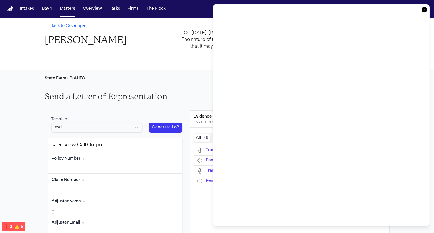
click at [157, 8] on button "The Flock" at bounding box center [156, 9] width 24 height 10
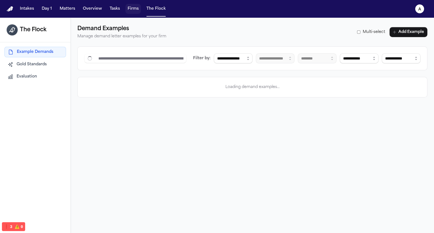
click at [129, 7] on button "Firms" at bounding box center [132, 9] width 15 height 10
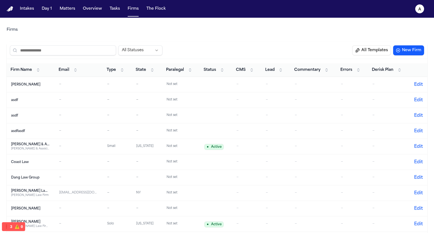
click at [35, 180] on td "Dang Law Group" at bounding box center [31, 177] width 48 height 15
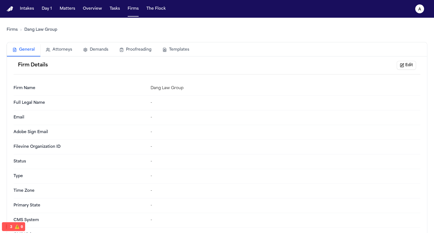
click at [186, 48] on button "Templates" at bounding box center [176, 50] width 38 height 12
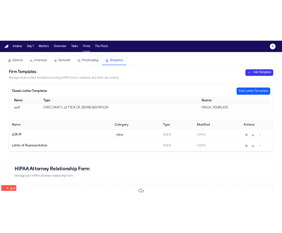
scroll to position [22, 0]
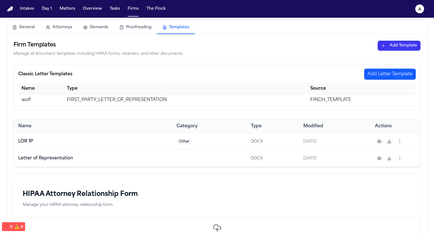
click at [400, 75] on button "Add Letter Template" at bounding box center [390, 74] width 52 height 11
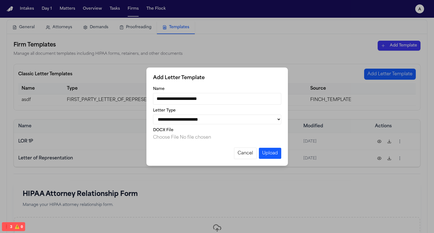
click at [207, 98] on input "**********" at bounding box center [217, 99] width 128 height 12
click at [197, 127] on div "**********" at bounding box center [217, 113] width 128 height 54
click at [200, 120] on select "**********" at bounding box center [217, 119] width 128 height 10
select select "**********"
click at [153, 114] on select "**********" at bounding box center [217, 119] width 128 height 10
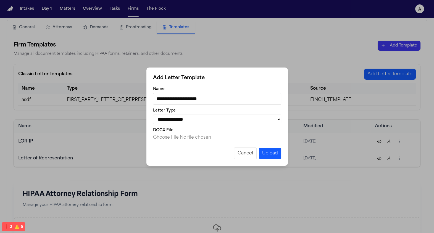
click at [182, 137] on input "DOCX File" at bounding box center [217, 137] width 128 height 7
click at [244, 123] on select "**********" at bounding box center [217, 119] width 128 height 10
click at [153, 114] on select "**********" at bounding box center [217, 119] width 128 height 10
click at [206, 136] on input "DOCX File" at bounding box center [217, 137] width 128 height 7
type input "**********"
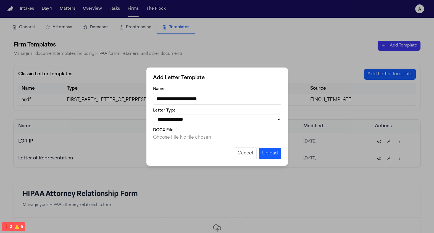
click at [268, 154] on button "Upload" at bounding box center [270, 153] width 22 height 11
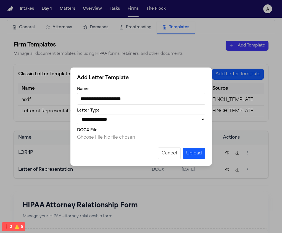
click at [190, 152] on button "Upload" at bounding box center [194, 153] width 22 height 11
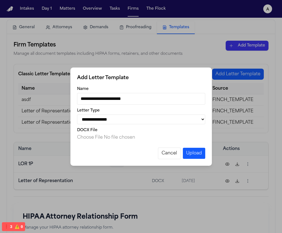
click at [193, 159] on button "Upload" at bounding box center [194, 153] width 22 height 11
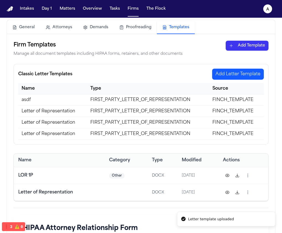
click at [46, 108] on td "Letter of Representation" at bounding box center [52, 111] width 69 height 11
click at [46, 112] on td "Letter of Representation" at bounding box center [52, 111] width 69 height 11
click at [51, 131] on td "Letter of Representation" at bounding box center [52, 133] width 69 height 11
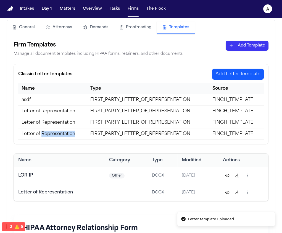
click at [51, 131] on td "Letter of Representation" at bounding box center [52, 133] width 69 height 11
click at [52, 131] on td "Letter of Representation" at bounding box center [52, 133] width 69 height 11
click at [228, 70] on button "Add Letter Template" at bounding box center [238, 74] width 52 height 11
select select "**********"
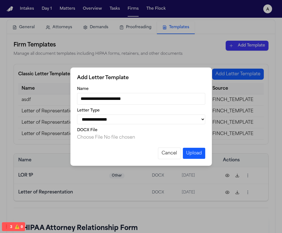
click at [123, 99] on input "**********" at bounding box center [141, 99] width 128 height 12
click at [69, 41] on div "**********" at bounding box center [141, 116] width 282 height 233
click at [124, 119] on select "**********" at bounding box center [141, 119] width 128 height 10
click at [168, 157] on button "Cancel" at bounding box center [169, 153] width 23 height 12
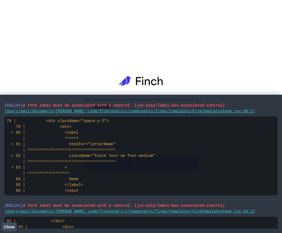
click at [36, 44] on div "​ ​ Forgot password? Log In" at bounding box center [141, 116] width 282 height 233
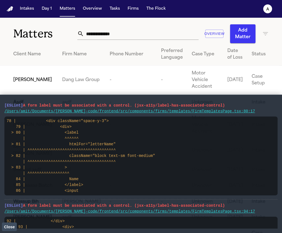
click at [31, 83] on span "[PERSON_NAME]" at bounding box center [32, 80] width 39 height 7
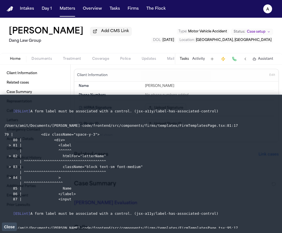
click at [9, 227] on span "Close" at bounding box center [9, 226] width 11 height 4
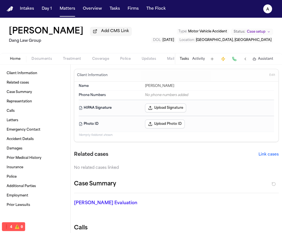
click at [104, 60] on span "Coverage" at bounding box center [100, 59] width 17 height 4
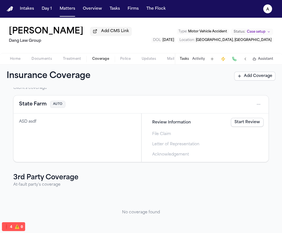
scroll to position [19, 0]
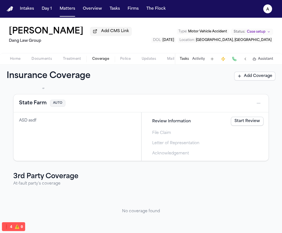
click at [248, 118] on link "Start Review" at bounding box center [247, 121] width 33 height 9
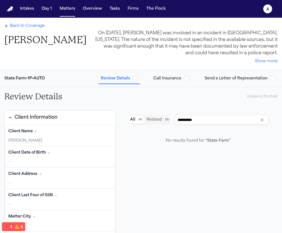
scroll to position [67, 0]
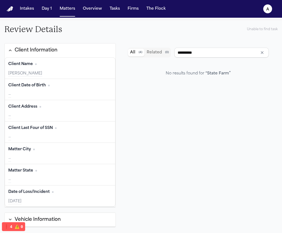
type input "**********"
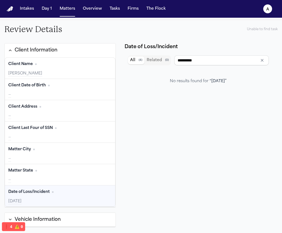
click at [72, 221] on button "Vehicle Information" at bounding box center [60, 219] width 111 height 14
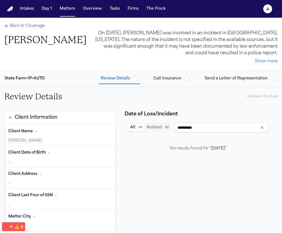
click at [227, 78] on span "Send a Letter of Representation" at bounding box center [236, 79] width 63 height 6
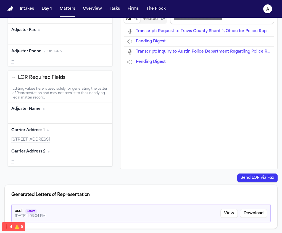
scroll to position [116, 0]
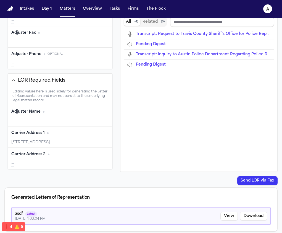
type input "**********"
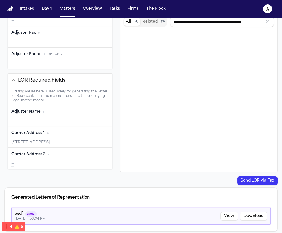
click at [71, 141] on div "3 Court Sq W Apt 5401, Long Island City NY, 11101" at bounding box center [60, 143] width 98 height 6
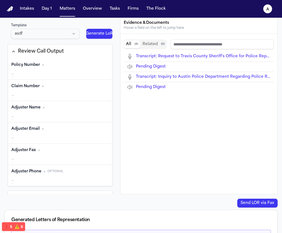
scroll to position [119, 0]
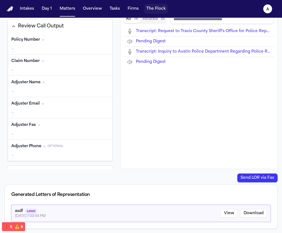
click at [156, 6] on button "The Flock" at bounding box center [156, 9] width 24 height 10
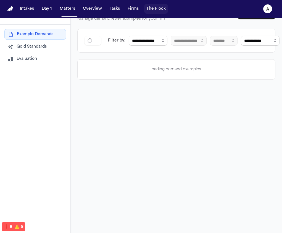
scroll to position [18, 0]
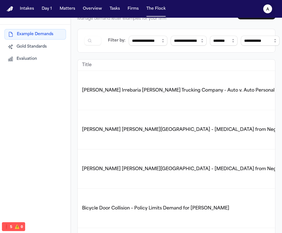
click at [264, 12] on button "a" at bounding box center [267, 9] width 15 height 12
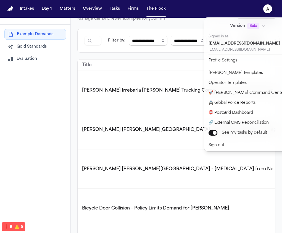
click at [122, 11] on nav "Intakes Day 1 Matters Overview Tasks Firms The Flock a" at bounding box center [141, 9] width 282 height 18
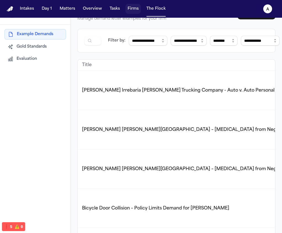
click at [130, 10] on button "Firms" at bounding box center [132, 9] width 15 height 10
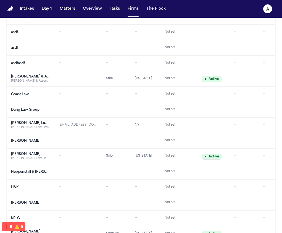
scroll to position [106, 0]
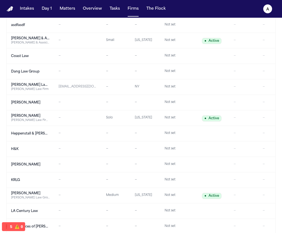
click at [31, 75] on td "Dang Law Group" at bounding box center [31, 71] width 48 height 15
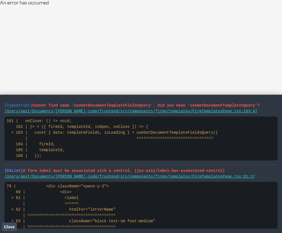
click at [7, 226] on span "Close" at bounding box center [9, 226] width 11 height 4
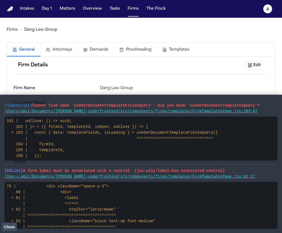
click at [200, 100] on li "[TypeScript] Cannot find name 'useGetDocumentTemplateFieldsQuery'. Did you mean…" at bounding box center [140, 131] width 273 height 65
click at [201, 75] on div "Firm Details Edit Firm Name Dang Law Group Full Legal Name - Email - Adobe Sign…" at bounding box center [141, 207] width 255 height 302
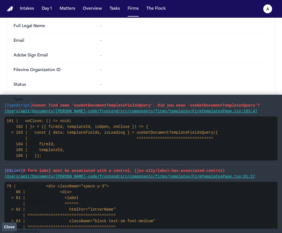
scroll to position [127, 0]
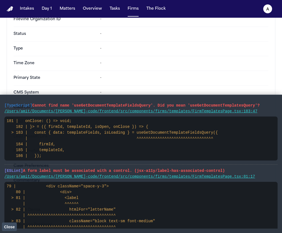
click at [7, 228] on span "Close" at bounding box center [9, 226] width 11 height 4
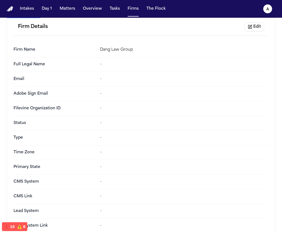
scroll to position [0, 0]
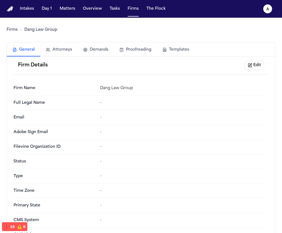
click at [169, 51] on button "Templates" at bounding box center [176, 50] width 38 height 12
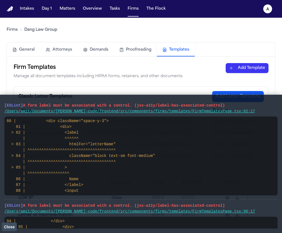
click at [9, 228] on span "Close" at bounding box center [9, 226] width 11 height 4
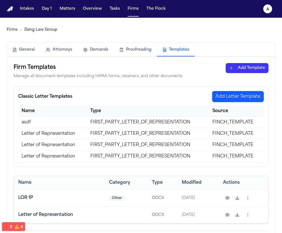
click at [91, 123] on td "FIRST_PARTY_LETTER_OF_REPRESENTATION" at bounding box center [148, 122] width 122 height 11
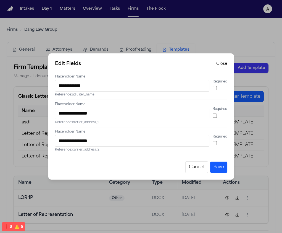
click at [124, 75] on label "Placeholder Name" at bounding box center [132, 76] width 154 height 4
click at [124, 80] on input "**********" at bounding box center [132, 86] width 154 height 12
click at [119, 35] on div "**********" at bounding box center [141, 116] width 282 height 233
click at [218, 62] on button "Close" at bounding box center [221, 64] width 11 height 6
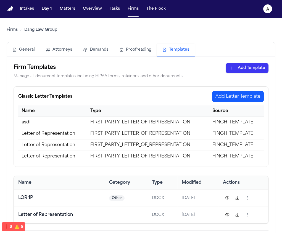
click at [224, 96] on button "Add Letter Template" at bounding box center [238, 96] width 52 height 11
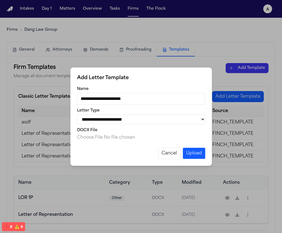
click at [99, 140] on input "DOCX File" at bounding box center [141, 137] width 128 height 7
type input "**********"
click at [200, 153] on button "Upload" at bounding box center [194, 153] width 22 height 11
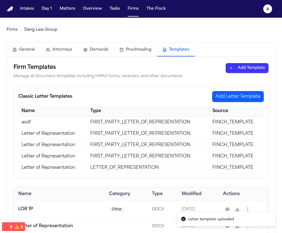
click at [139, 120] on td "FIRST_PARTY_LETTER_OF_REPRESENTATION" at bounding box center [148, 122] width 122 height 11
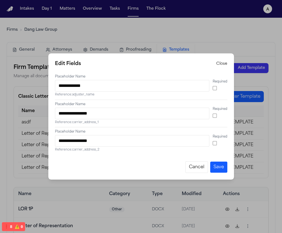
click at [215, 112] on div "Required" at bounding box center [220, 113] width 15 height 13
click at [215, 166] on button "Save" at bounding box center [218, 166] width 17 height 11
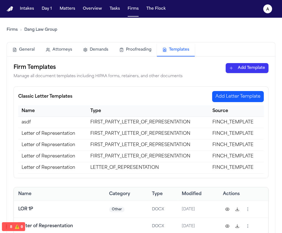
click at [127, 122] on td "FIRST_PARTY_LETTER_OF_REPRESENTATION" at bounding box center [148, 122] width 122 height 11
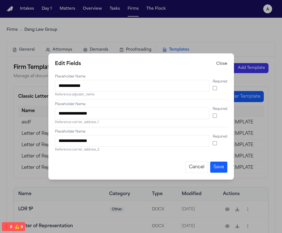
click at [191, 167] on button "Cancel" at bounding box center [196, 167] width 23 height 12
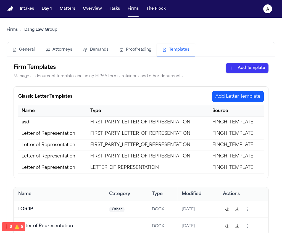
click at [173, 169] on td "LETTER_OF_REPRESENTATION" at bounding box center [148, 167] width 122 height 11
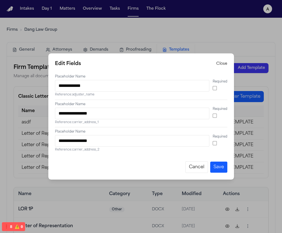
click at [162, 190] on div "**********" at bounding box center [141, 116] width 282 height 233
click at [188, 165] on button "Cancel" at bounding box center [196, 167] width 23 height 12
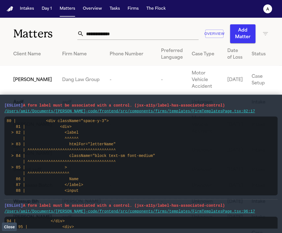
click at [52, 81] on td "[PERSON_NAME]" at bounding box center [29, 79] width 58 height 29
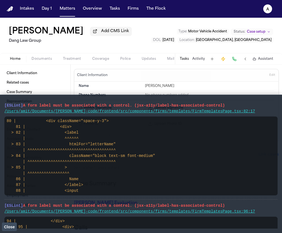
click at [10, 224] on span "Close" at bounding box center [9, 226] width 11 height 4
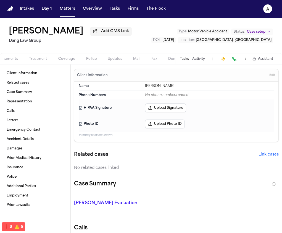
scroll to position [0, 25]
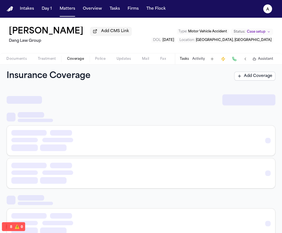
click at [74, 61] on span "Coverage" at bounding box center [75, 59] width 17 height 4
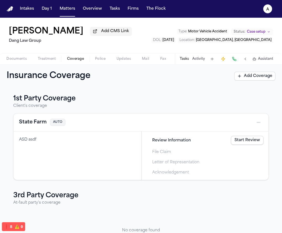
click at [243, 144] on link "Start Review" at bounding box center [247, 140] width 33 height 9
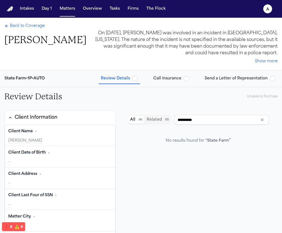
click at [225, 80] on span "Send a Letter of Representation" at bounding box center [236, 79] width 63 height 6
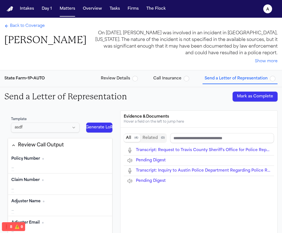
click at [99, 128] on button "Generate LoR" at bounding box center [99, 127] width 26 height 10
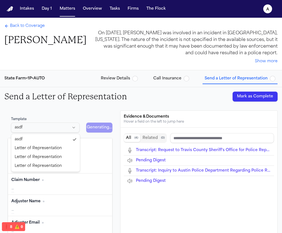
click at [50, 130] on html "Intakes Day 1 Matters Overview Tasks Firms The Flock a Back to Coverage Paul Ma…" at bounding box center [141, 116] width 282 height 233
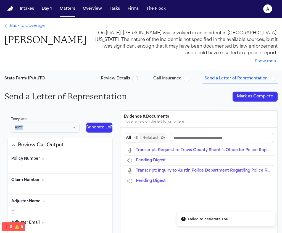
click at [50, 130] on html "Failed to generate LoR Intakes Day 1 Matters Overview Tasks Firms The Flock a B…" at bounding box center [141, 116] width 282 height 233
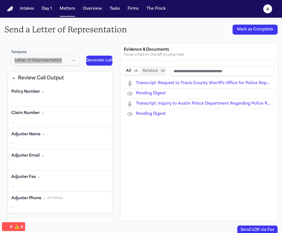
scroll to position [95, 0]
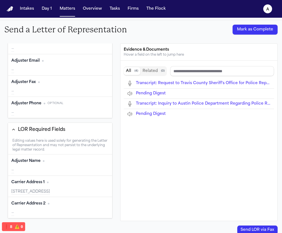
click at [60, 146] on div "Editing values here is used solely for generating the Letter of Representation …" at bounding box center [60, 145] width 104 height 18
type input "**********"
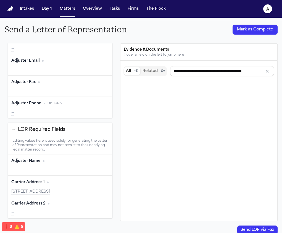
scroll to position [0, 0]
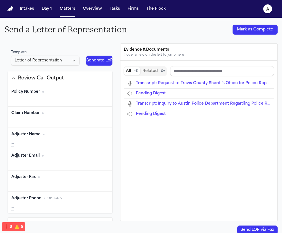
click at [102, 64] on button "Generate LoR" at bounding box center [99, 61] width 26 height 10
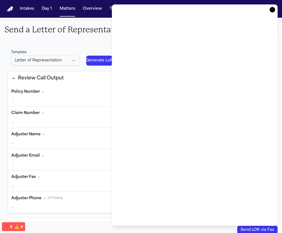
click at [271, 9] on icon "button" at bounding box center [273, 10] width 6 height 6
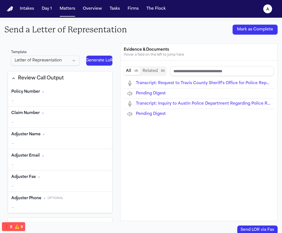
scroll to position [95, 0]
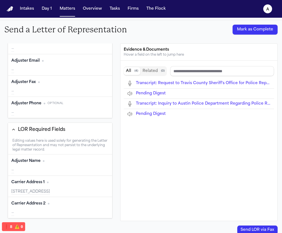
click at [61, 172] on div "—" at bounding box center [60, 170] width 98 height 6
click at [57, 204] on div "Carrier Address 2 Edit" at bounding box center [60, 203] width 98 height 9
type input "**********"
click at [57, 192] on div "3 Court Sq W Apt 5401, Long Island City NY, 11101" at bounding box center [60, 192] width 98 height 6
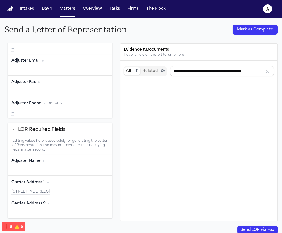
click at [57, 192] on div "3 Court Sq W Apt 5401, Long Island City NY, 11101" at bounding box center [60, 192] width 98 height 6
click at [60, 196] on div "Carrier Address 1 Edit 3 Court Sq W Apt 5401, Long Island City NY, 11101" at bounding box center [60, 185] width 104 height 21
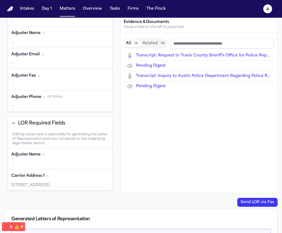
scroll to position [139, 0]
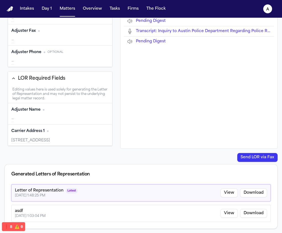
type input "**********"
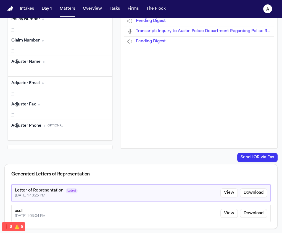
scroll to position [0, 0]
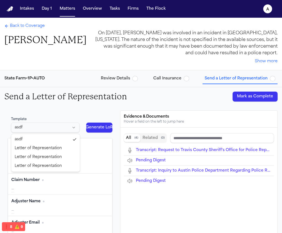
click at [54, 132] on html "Intakes Day 1 Matters Overview Tasks Firms The Flock a Back to Coverage [PERSON…" at bounding box center [141, 116] width 282 height 233
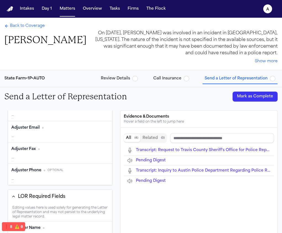
scroll to position [139, 0]
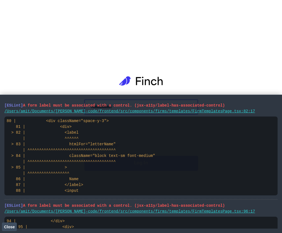
type input "**********"
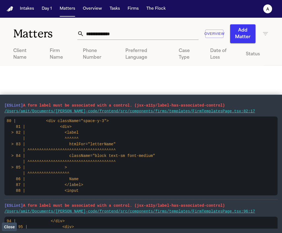
click at [10, 226] on span "Close" at bounding box center [9, 226] width 11 height 4
click at [9, 229] on button "Close" at bounding box center [9, 226] width 15 height 8
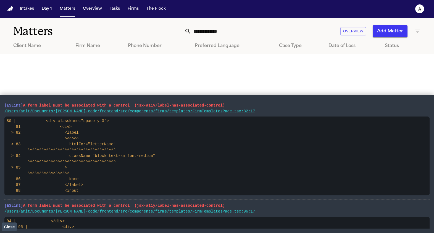
click at [2, 229] on button "Close" at bounding box center [9, 226] width 15 height 8
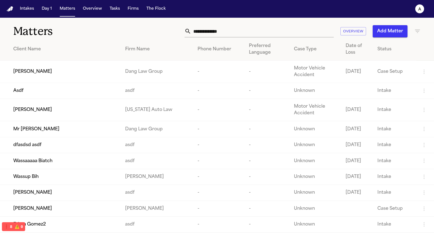
click at [19, 70] on span "[PERSON_NAME]" at bounding box center [32, 71] width 39 height 7
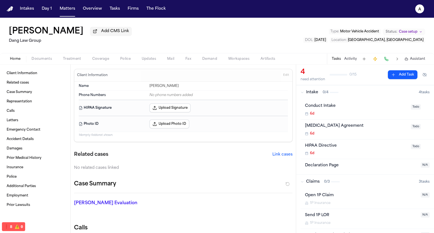
click at [106, 59] on span "Coverage" at bounding box center [100, 59] width 17 height 4
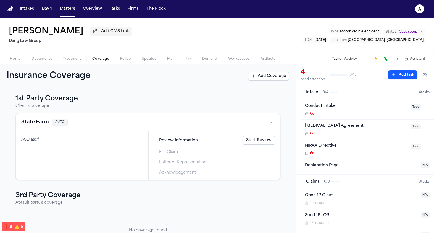
click at [249, 143] on link "Start Review" at bounding box center [259, 140] width 33 height 9
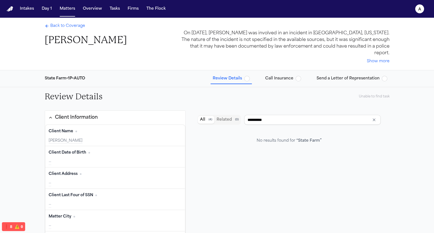
click at [335, 75] on button "Send a Letter of Representation" at bounding box center [351, 78] width 75 height 10
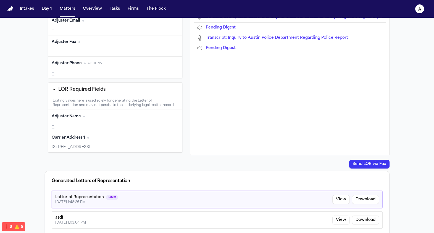
scroll to position [69, 0]
type input "**********"
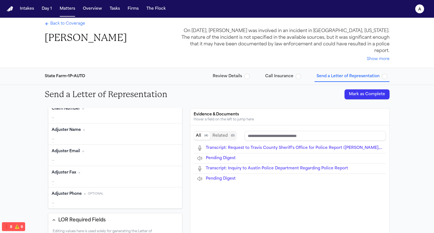
scroll to position [66, 0]
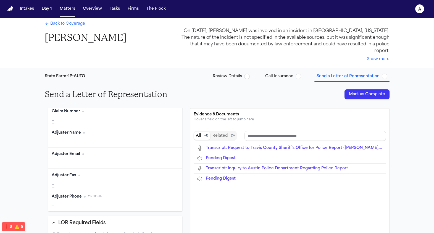
click at [270, 73] on span "Call Insurance" at bounding box center [279, 76] width 28 height 6
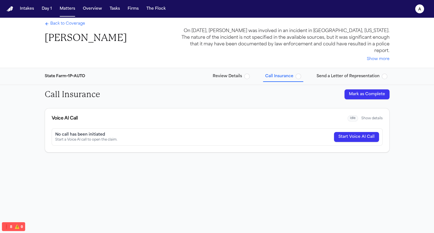
click at [335, 73] on span "Send a Letter of Representation" at bounding box center [348, 76] width 63 height 6
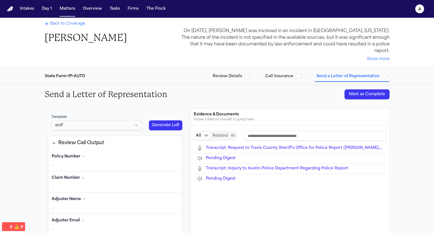
click at [226, 145] on li "Transcript: Request to Travis County Sheriff's Office for Police Report ([PERSO…" at bounding box center [290, 148] width 192 height 10
click at [226, 144] on li "Transcript: Request to Travis County Sheriff's Office for Police Report ([PERSO…" at bounding box center [290, 148] width 192 height 10
click at [229, 146] on span "Transcript: Request to Travis County Sheriff's Office for Police Report ([PERSO…" at bounding box center [301, 148] width 190 height 4
click at [264, 166] on span "Transcript: Inquiry to Austin Police Department Regarding Police Report" at bounding box center [277, 168] width 142 height 4
click at [224, 156] on span "Pending Digest" at bounding box center [221, 158] width 30 height 4
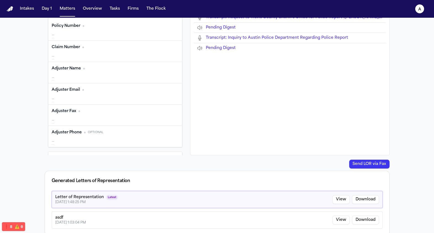
scroll to position [69, 0]
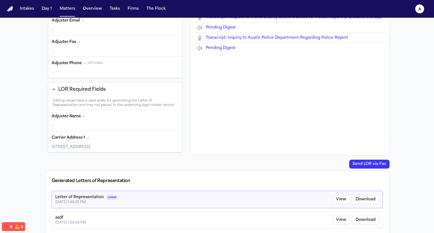
type input "**********"
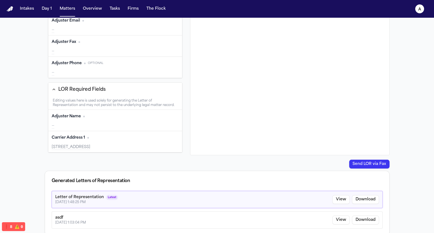
click at [124, 212] on div "asdf 10/7/2025, 1:03:04 PM View Download" at bounding box center [217, 219] width 331 height 17
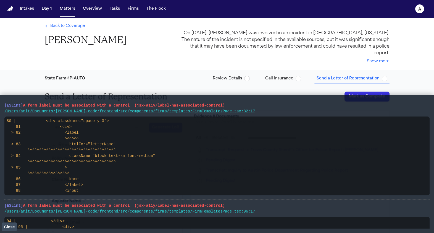
click at [142, 27] on div "Back to Coverage Paul Maldonado On August 14, 2025, Paul Maldonado was involved…" at bounding box center [217, 44] width 354 height 52
click at [7, 227] on span "Close" at bounding box center [9, 226] width 11 height 4
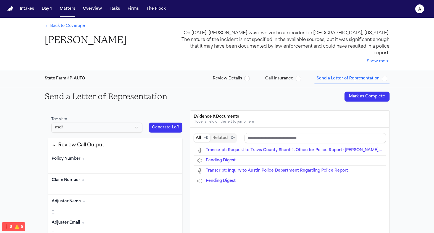
click at [78, 125] on html "Intakes Day 1 Matters Overview Tasks Firms The Flock a Back to Coverage Paul Ma…" at bounding box center [217, 116] width 434 height 233
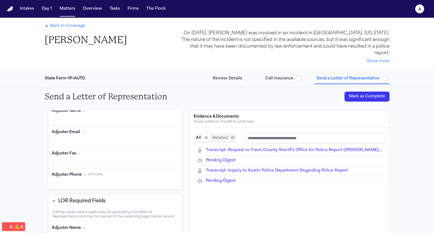
scroll to position [133, 0]
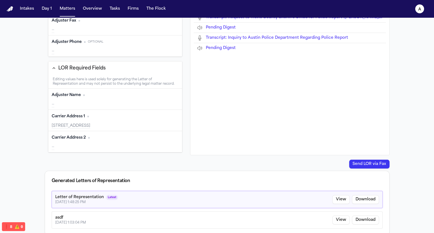
click at [110, 131] on div "Carrier Address 2 Edit —" at bounding box center [115, 141] width 134 height 21
type input "**********"
click at [77, 144] on div "—" at bounding box center [115, 147] width 127 height 6
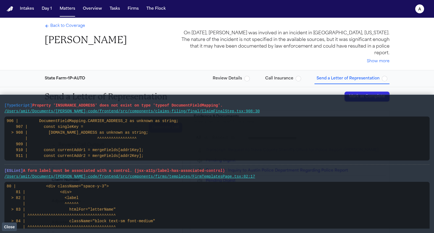
click at [6, 225] on span "Close" at bounding box center [9, 226] width 11 height 4
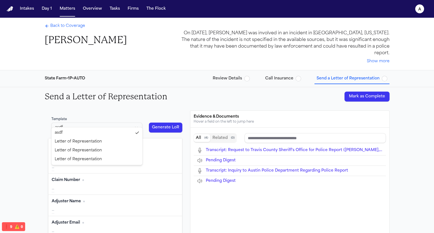
click at [73, 118] on html "Intakes Day 1 Matters Overview Tasks Firms The Flock a Back to Coverage Paul Ma…" at bounding box center [217, 116] width 434 height 233
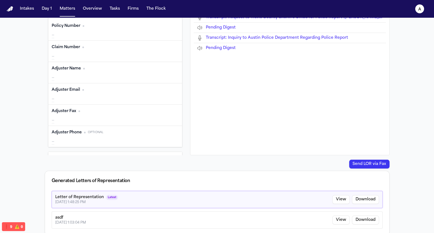
scroll to position [90, 0]
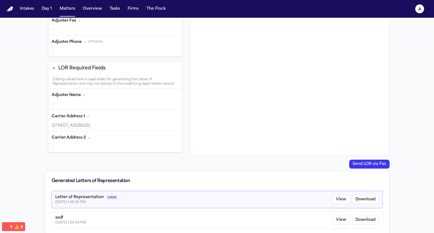
type input "**********"
